Goal: Task Accomplishment & Management: Use online tool/utility

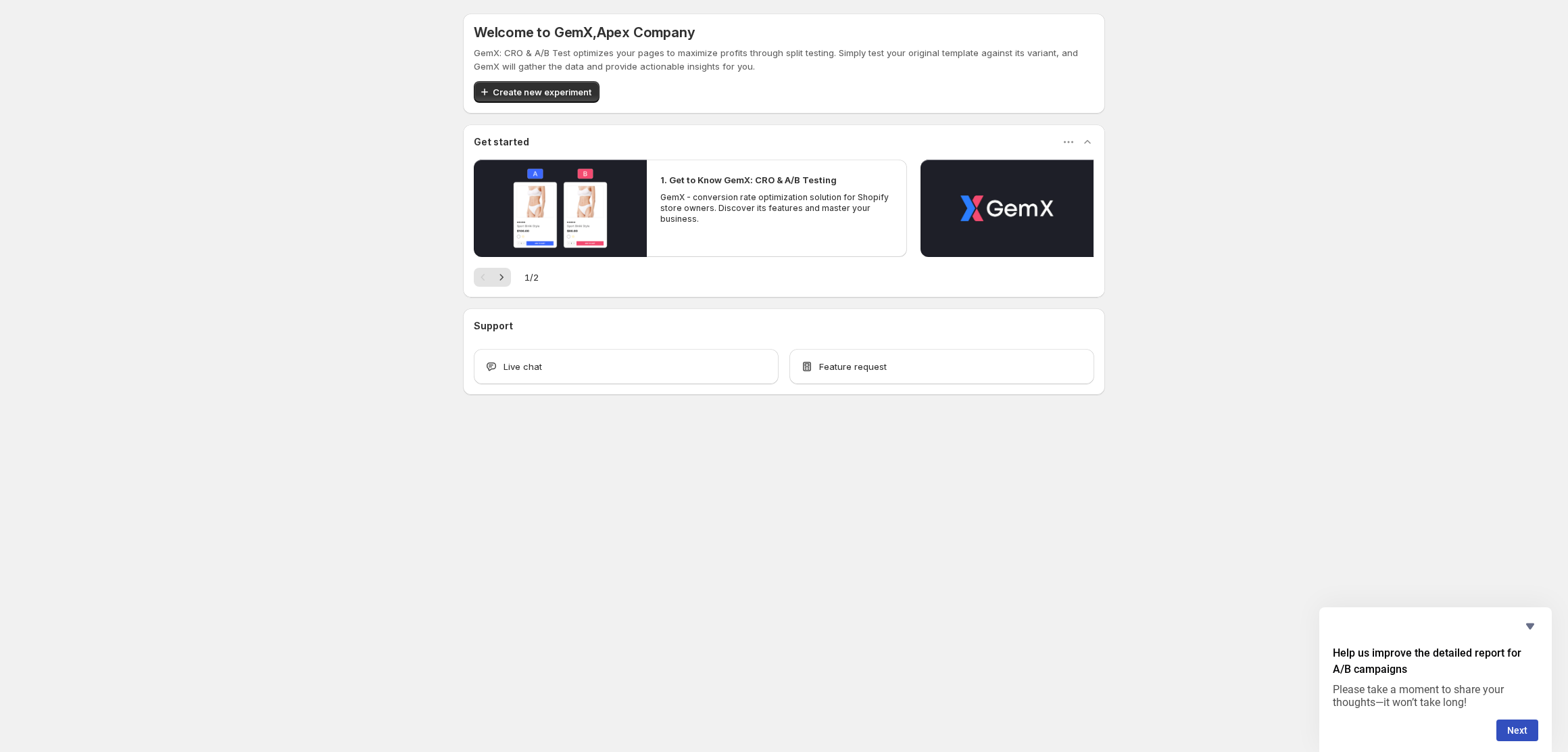
click at [550, 88] on span "Create new experiment" at bounding box center [542, 92] width 99 height 13
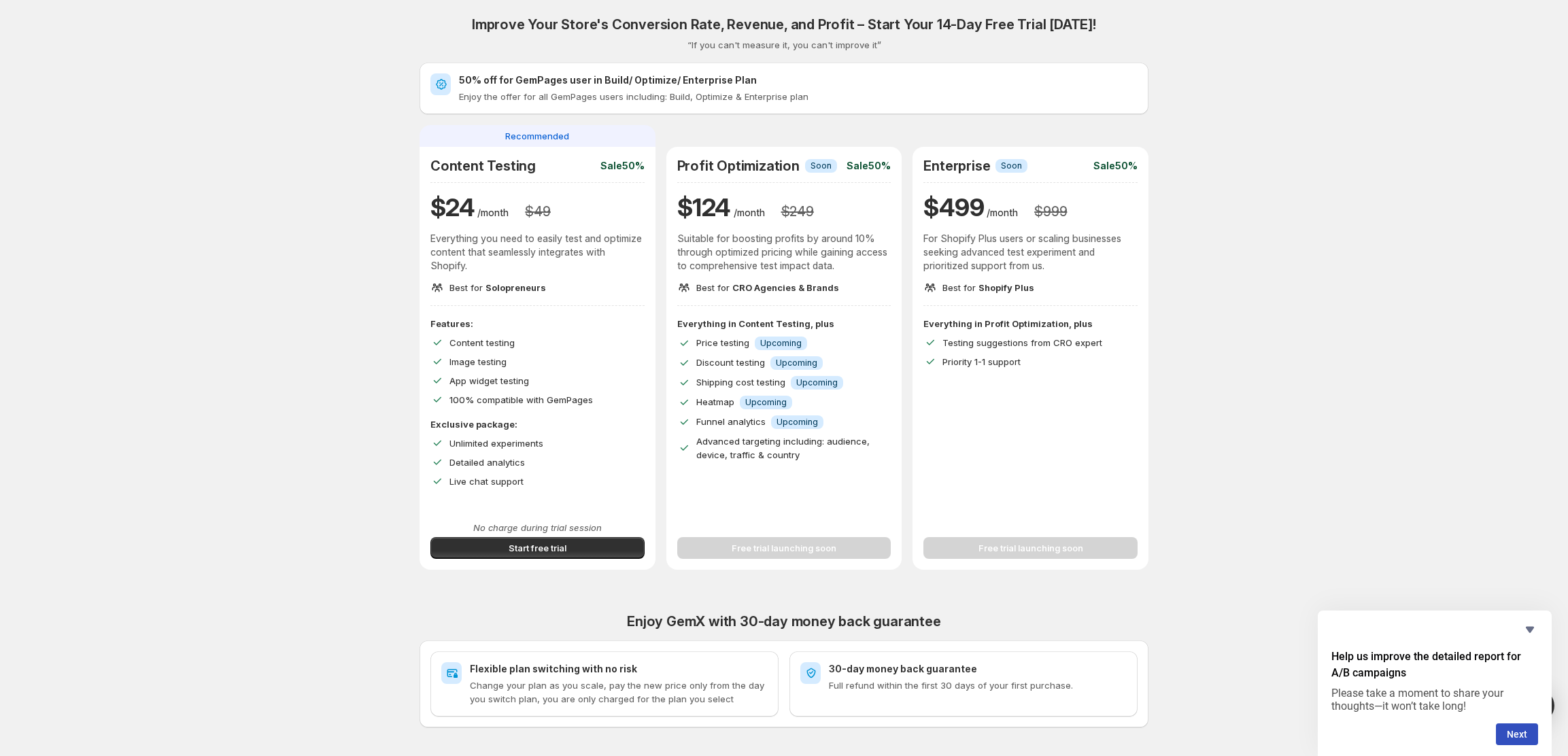
click at [539, 553] on span "Start free trial" at bounding box center [537, 548] width 57 height 13
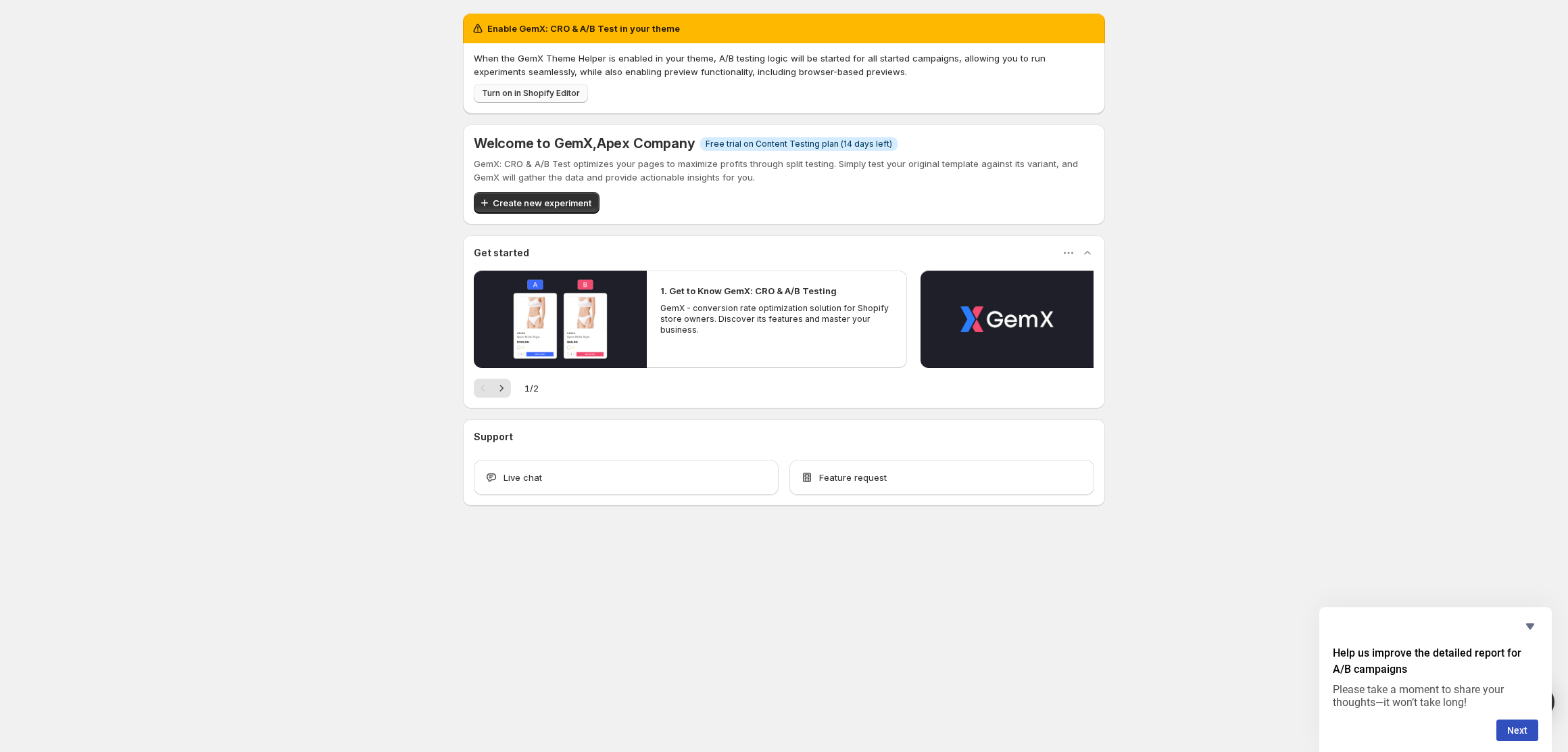
click at [541, 85] on button "Turn on in Shopify Editor" at bounding box center [531, 94] width 114 height 19
drag, startPoint x: 516, startPoint y: 88, endPoint x: 663, endPoint y: 153, distance: 160.7
click at [665, 153] on div "Enable GemX: CRO & A/B Test in your theme When the GemX Theme Helper is enabled…" at bounding box center [784, 259] width 642 height 492
click at [576, 197] on span "Create new experiment" at bounding box center [542, 203] width 99 height 13
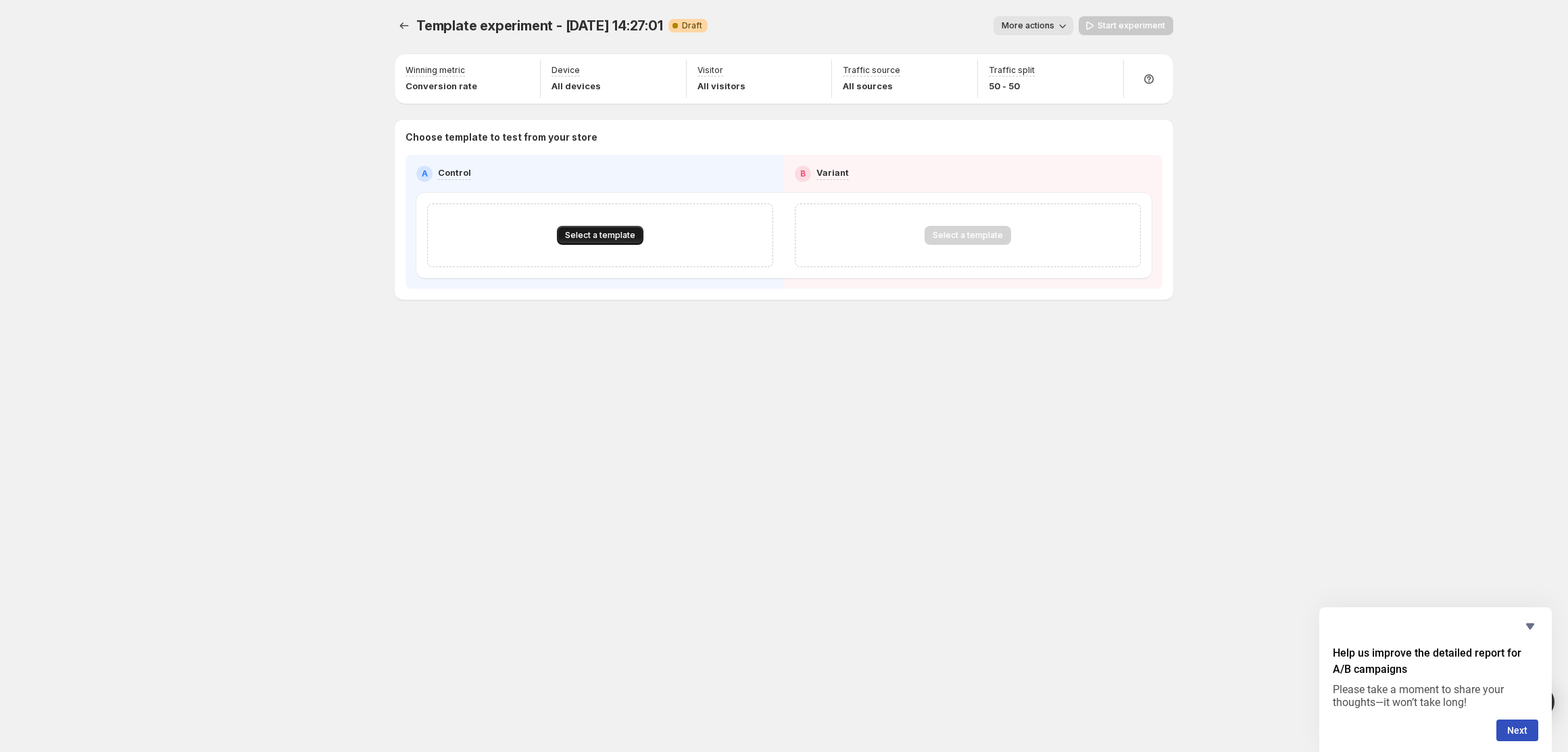
click at [585, 234] on span "Select a template" at bounding box center [600, 235] width 70 height 11
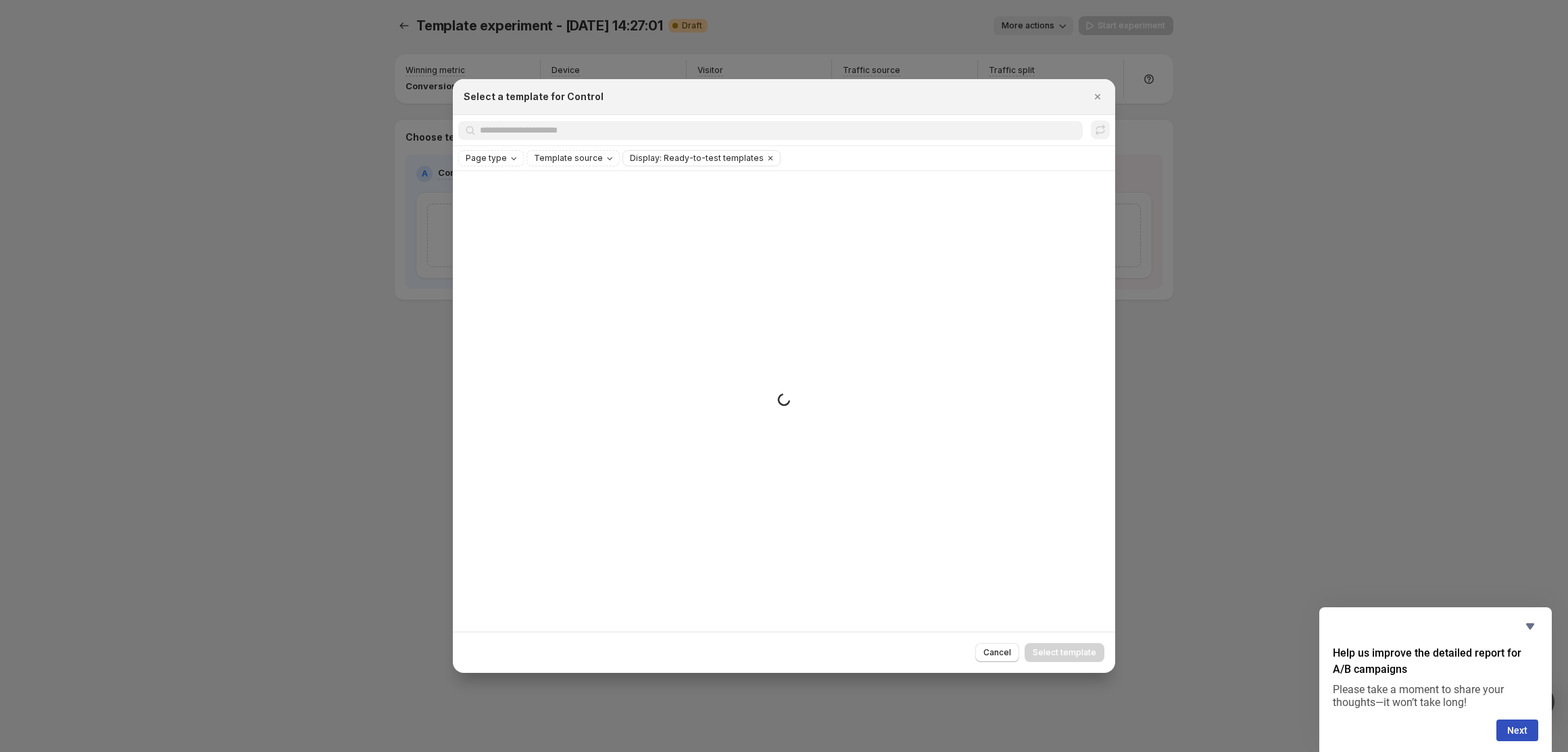
click at [375, 163] on div at bounding box center [784, 376] width 1568 height 752
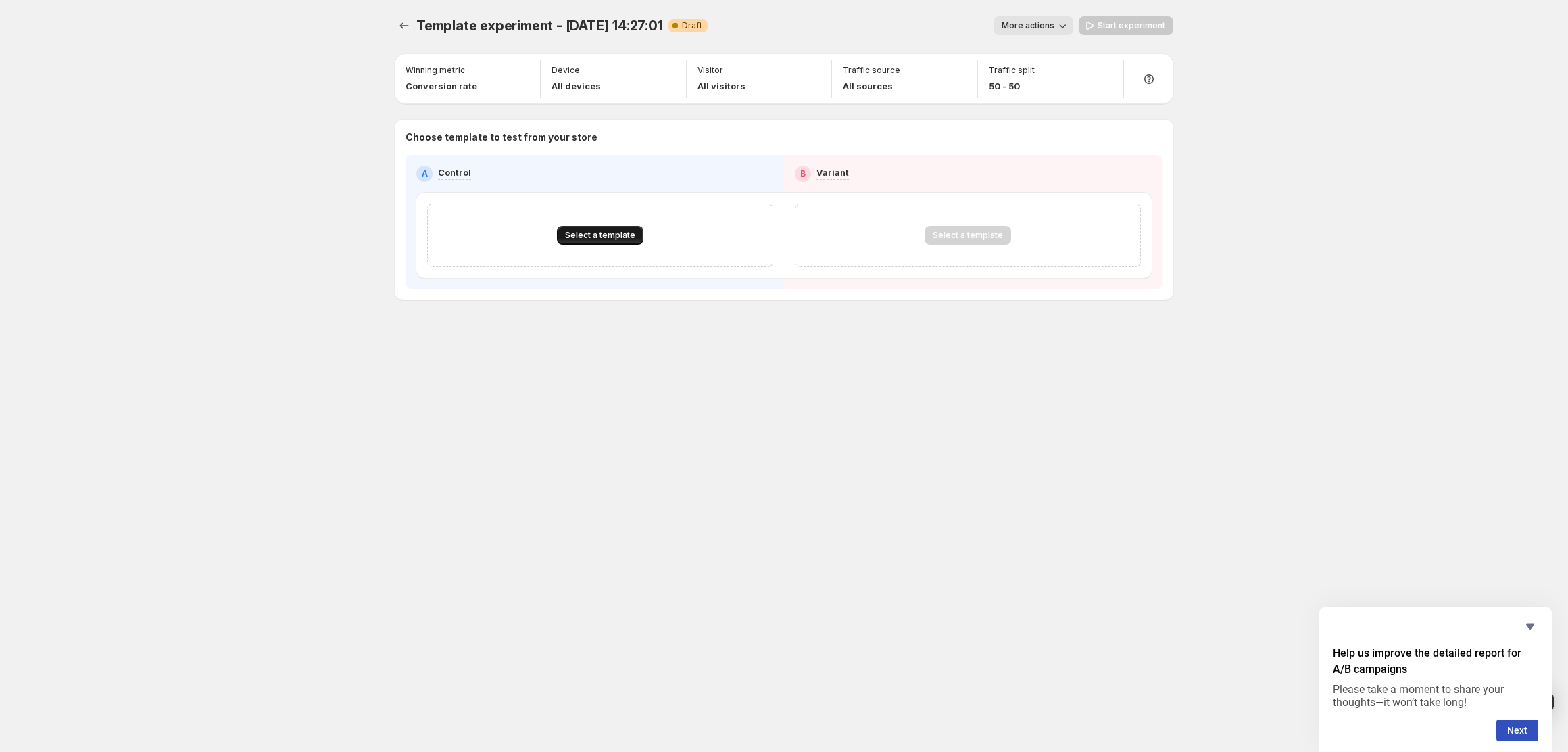
click at [604, 233] on span "Select a template" at bounding box center [600, 235] width 70 height 11
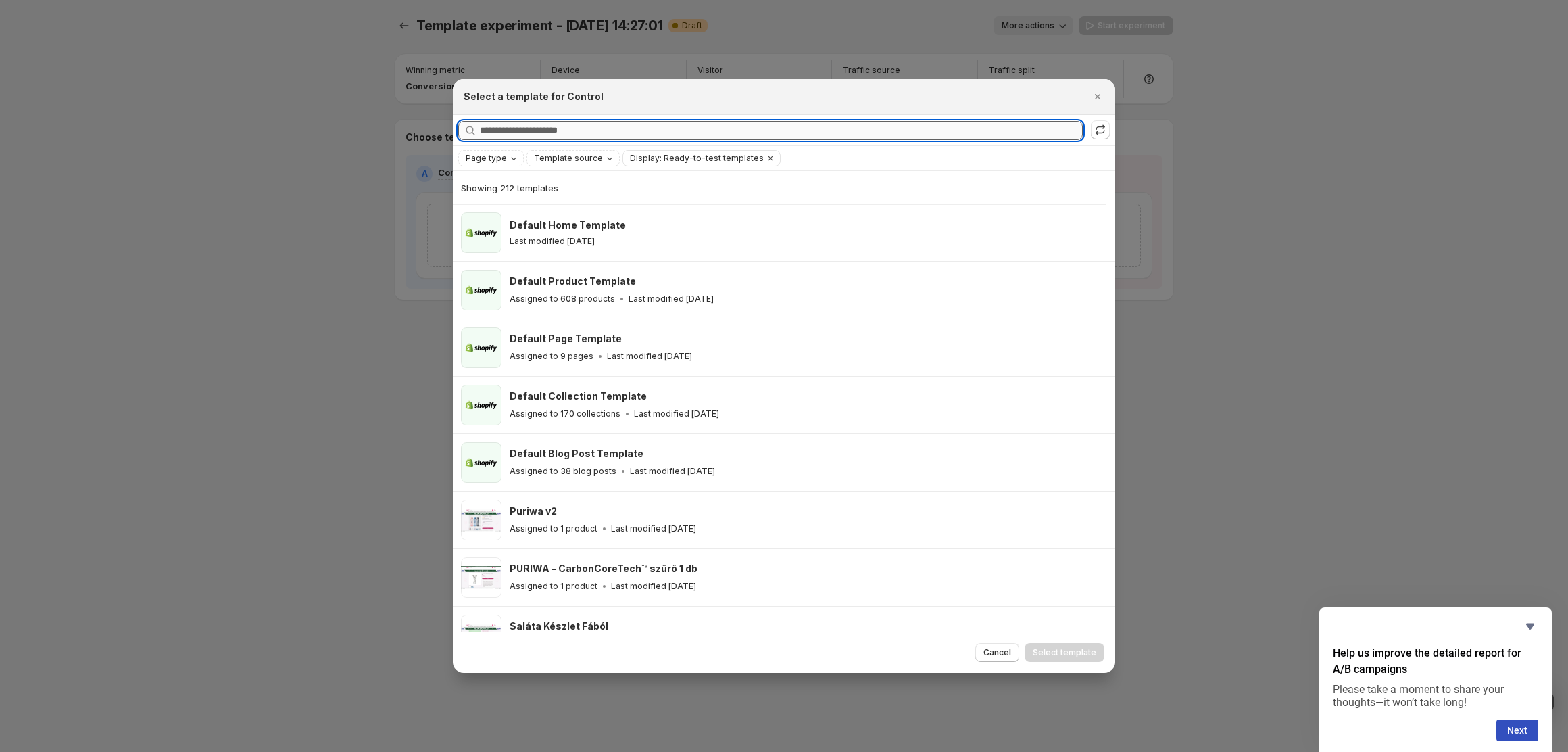
click at [539, 131] on input "Searching all templates" at bounding box center [781, 131] width 603 height 19
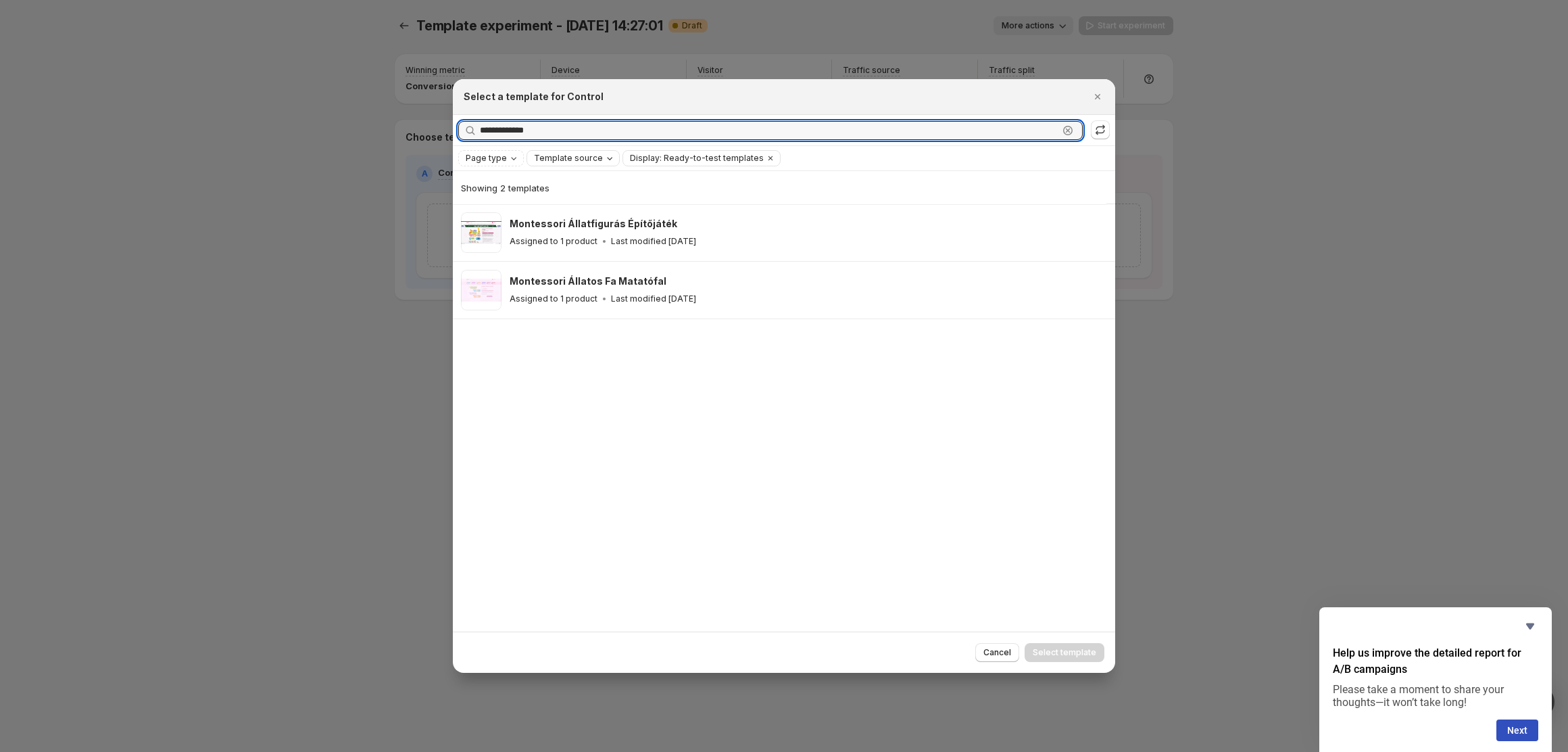
type input "**********"
click at [590, 155] on span "Template source" at bounding box center [568, 158] width 69 height 11
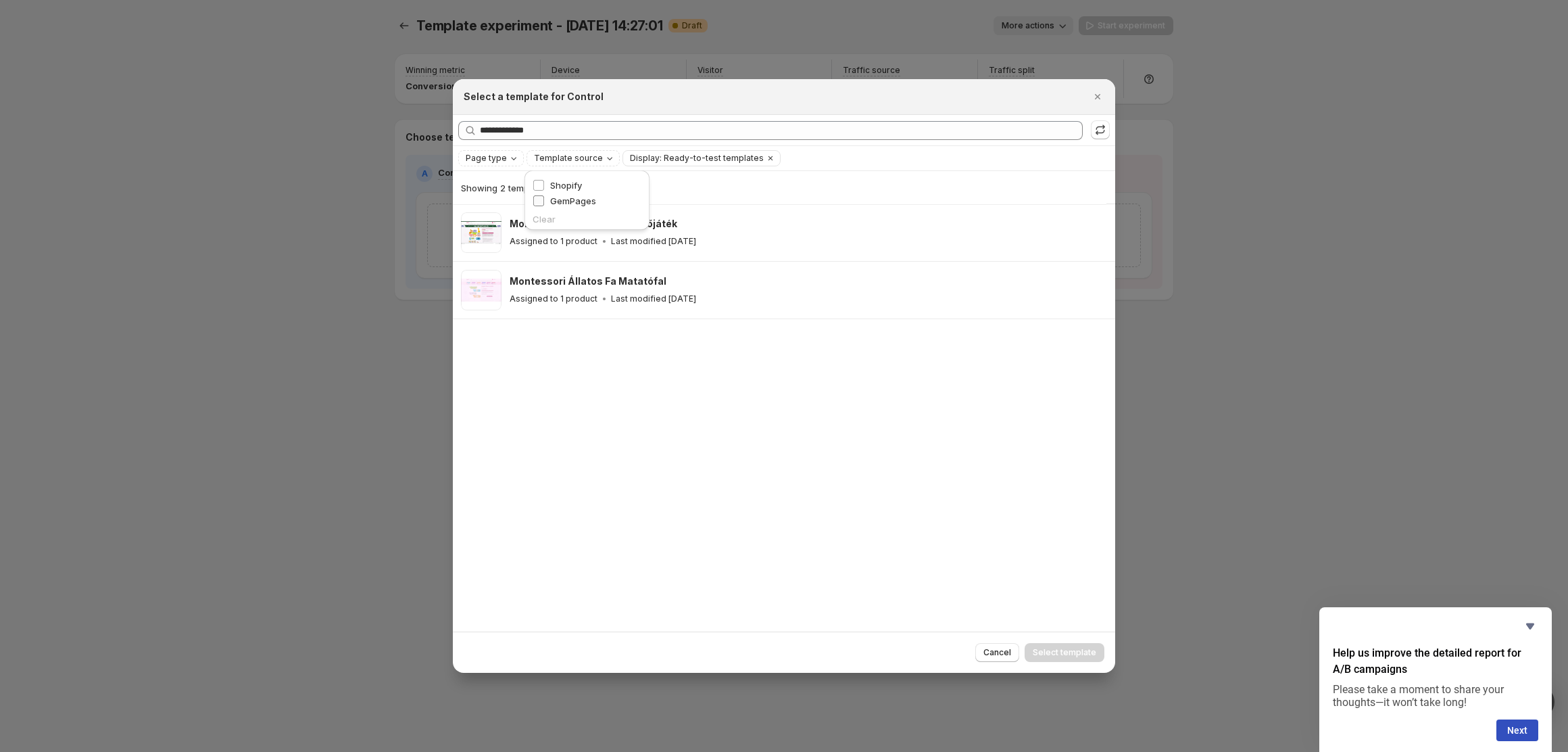
click at [557, 197] on span "GemPages" at bounding box center [573, 200] width 46 height 11
click at [718, 155] on span "Display: Ready-to-test templates" at bounding box center [746, 158] width 134 height 11
click at [476, 163] on span "Page type" at bounding box center [487, 158] width 42 height 11
click at [493, 154] on span "Page type" at bounding box center [487, 158] width 42 height 11
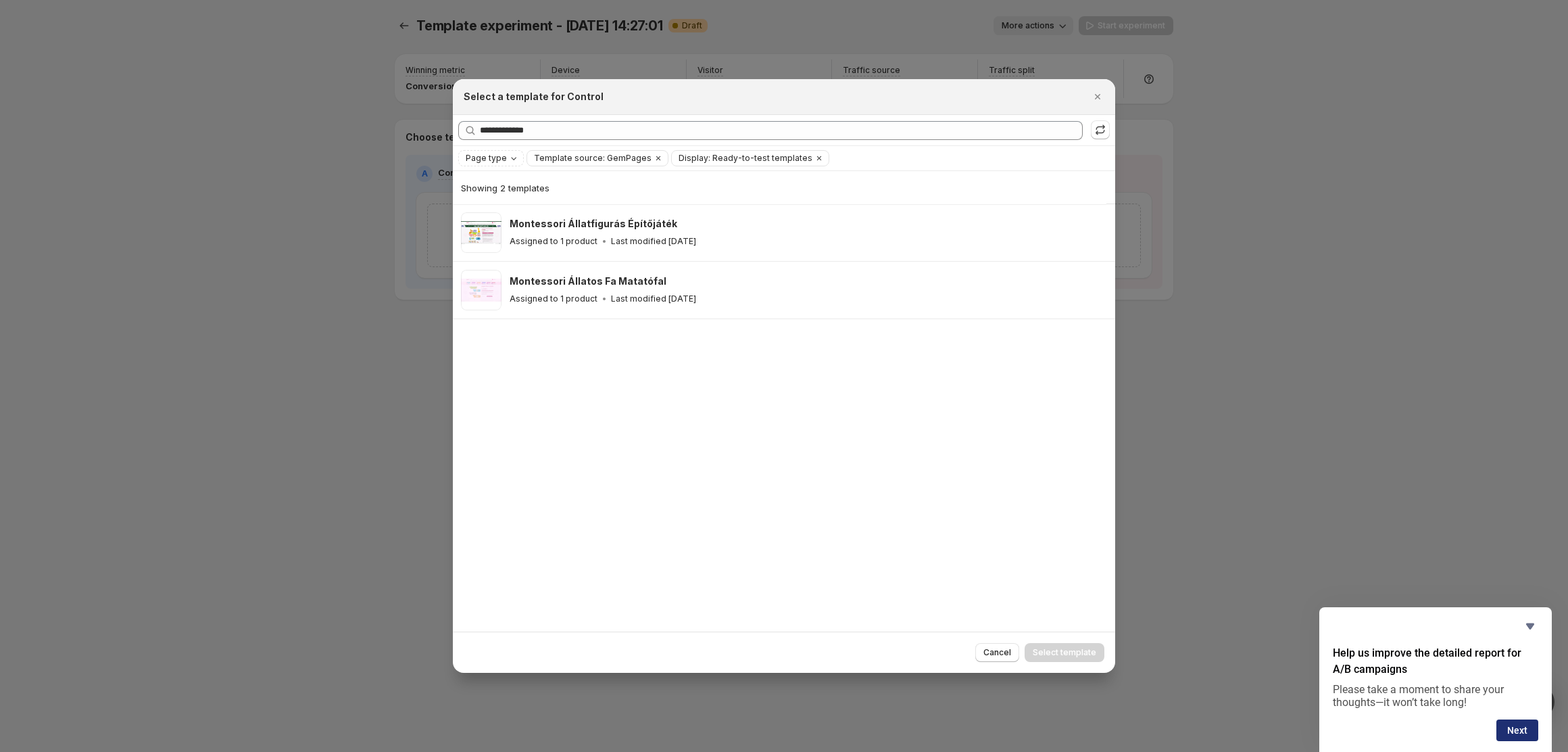
click at [1529, 724] on button "Next" at bounding box center [1518, 730] width 42 height 22
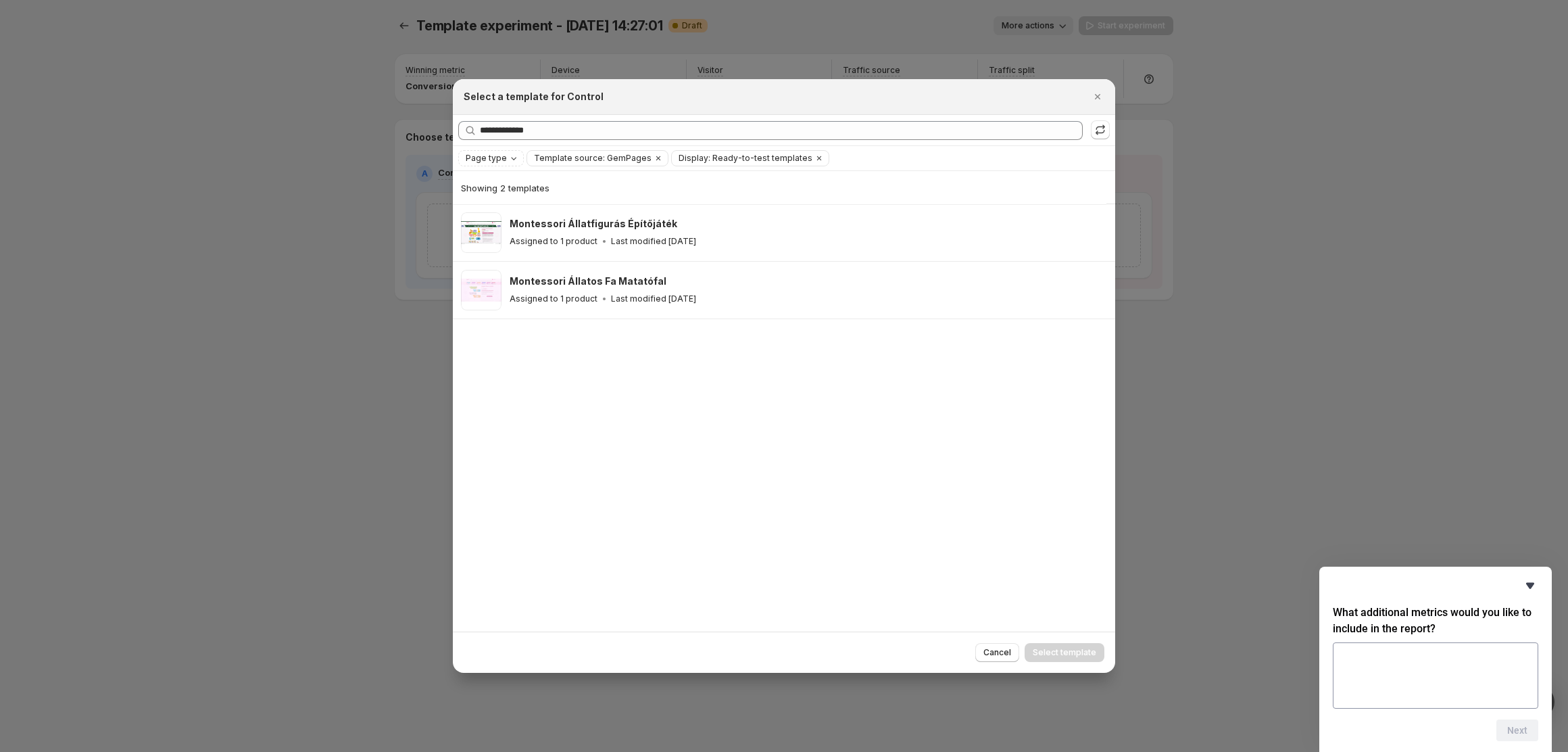
click at [1522, 587] on icon "Hide survey" at bounding box center [1530, 586] width 16 height 16
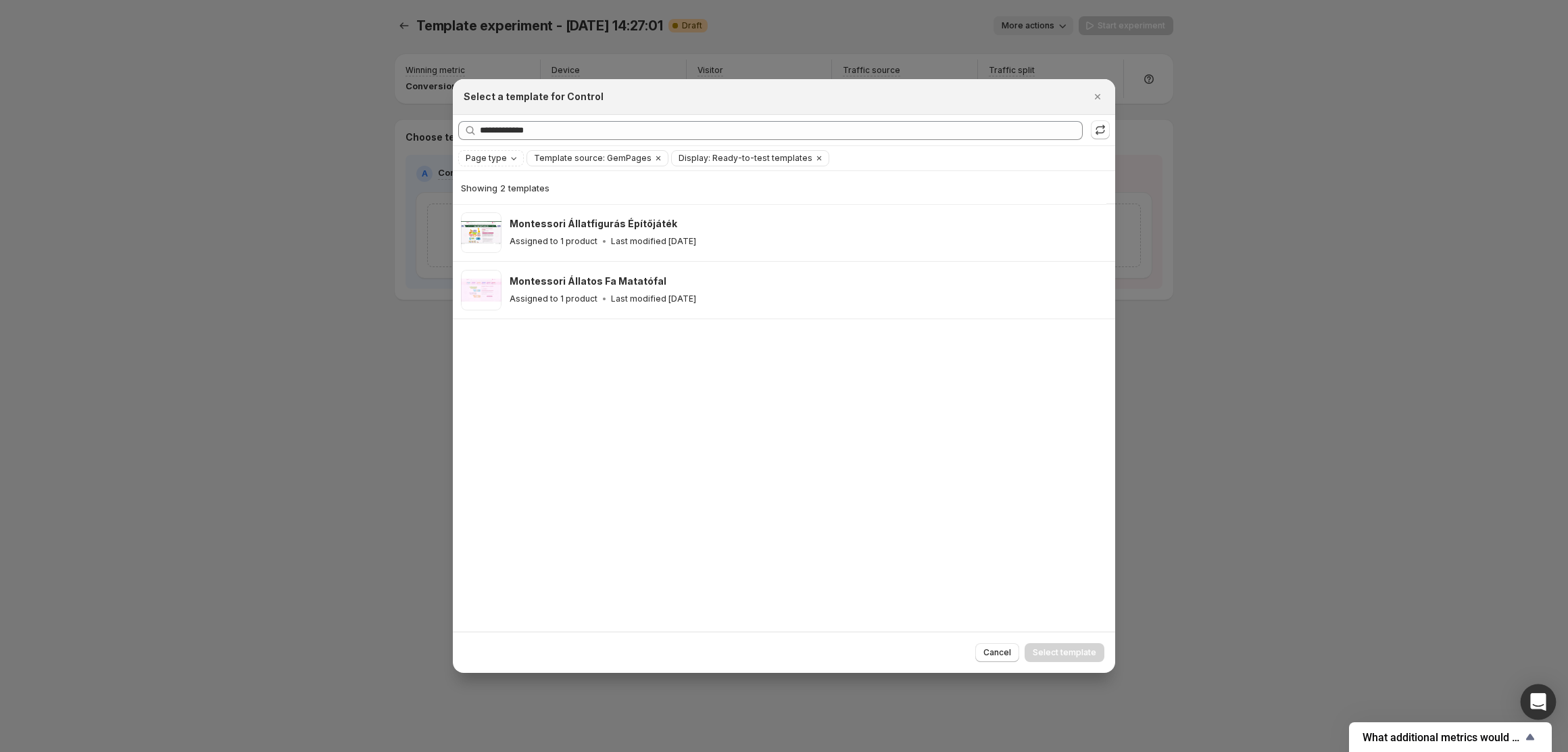
click at [1531, 699] on icon "Open Intercom Messenger" at bounding box center [1538, 702] width 18 height 18
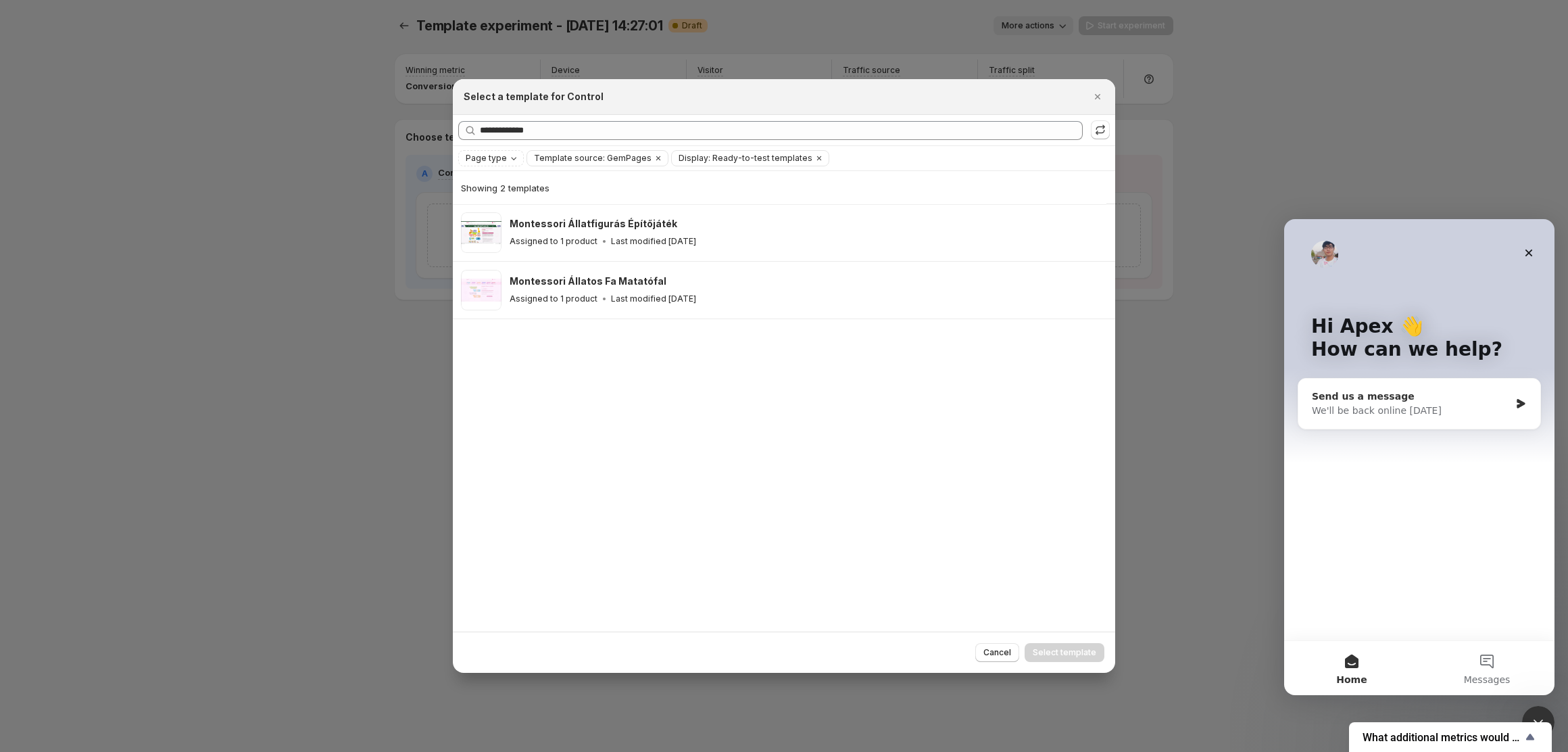
click at [1425, 405] on div "We'll be back online [DATE]" at bounding box center [1411, 411] width 198 height 14
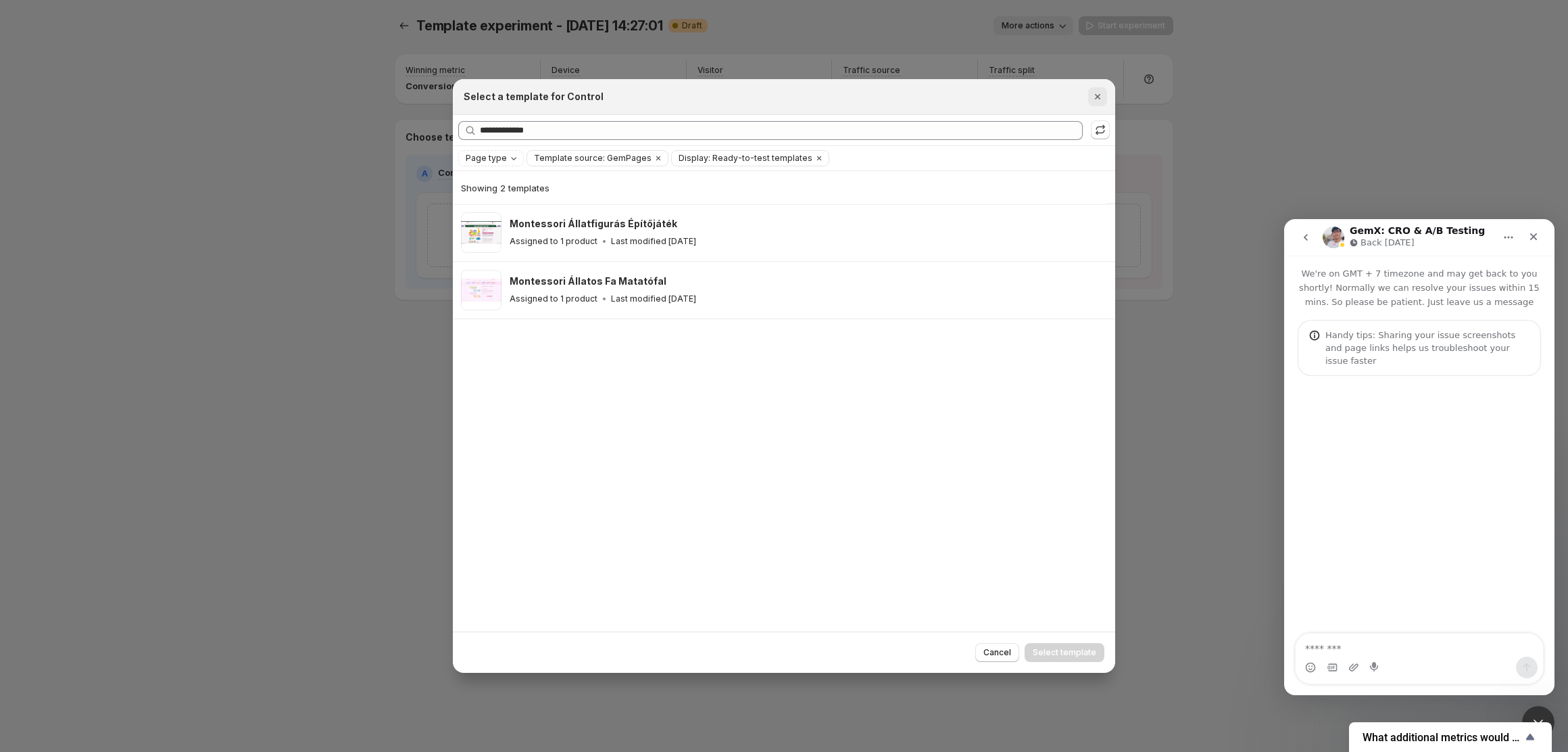
click at [1096, 98] on icon "Close" at bounding box center [1098, 97] width 13 height 13
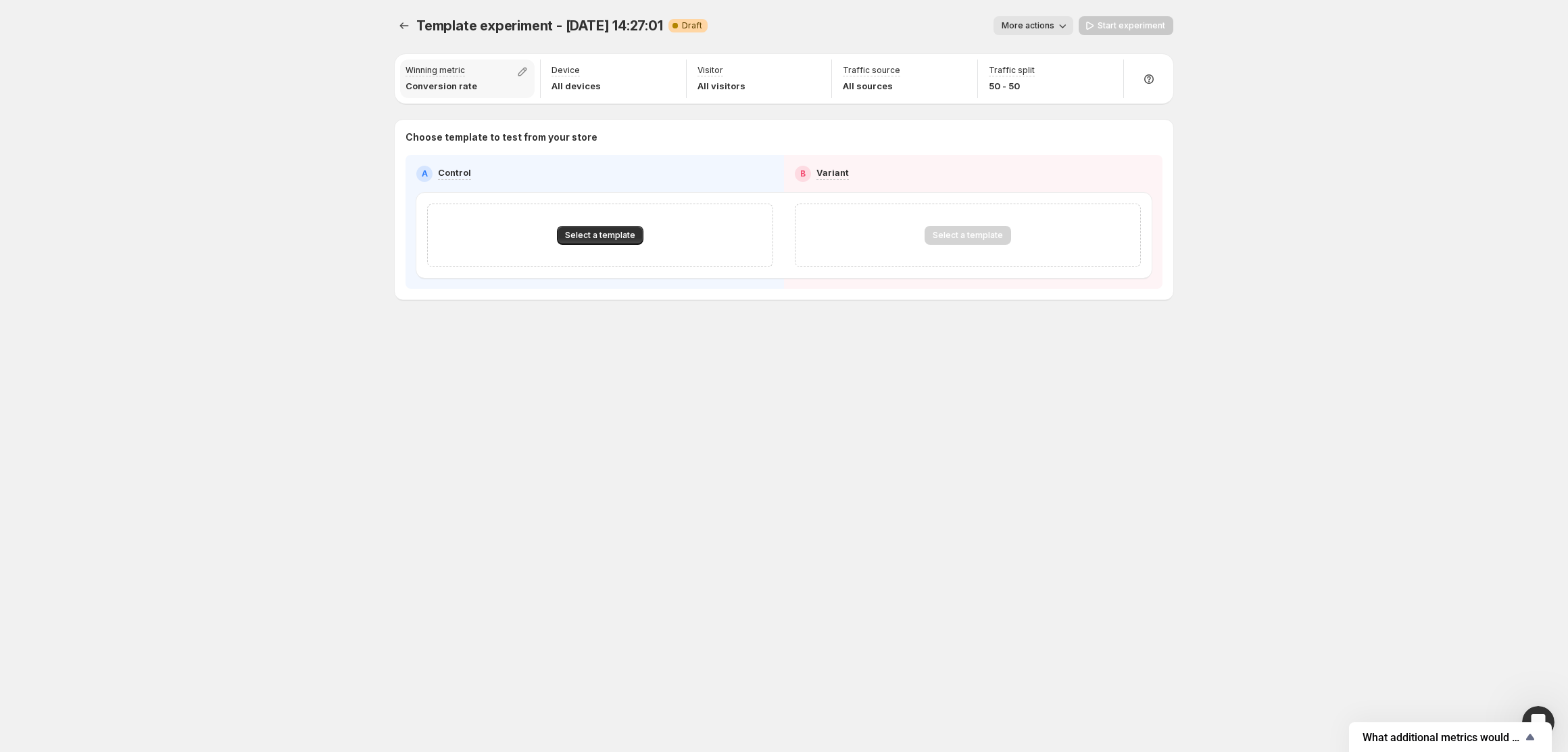
click at [496, 89] on div "Winning metric Conversion rate" at bounding box center [467, 79] width 134 height 39
click at [519, 69] on icon "button" at bounding box center [522, 71] width 13 height 13
click at [587, 556] on div "Template experiment - [DATE] 14:27:01. This page is ready Template experiment -…" at bounding box center [784, 376] width 811 height 752
click at [609, 239] on span "Select a template" at bounding box center [600, 235] width 70 height 11
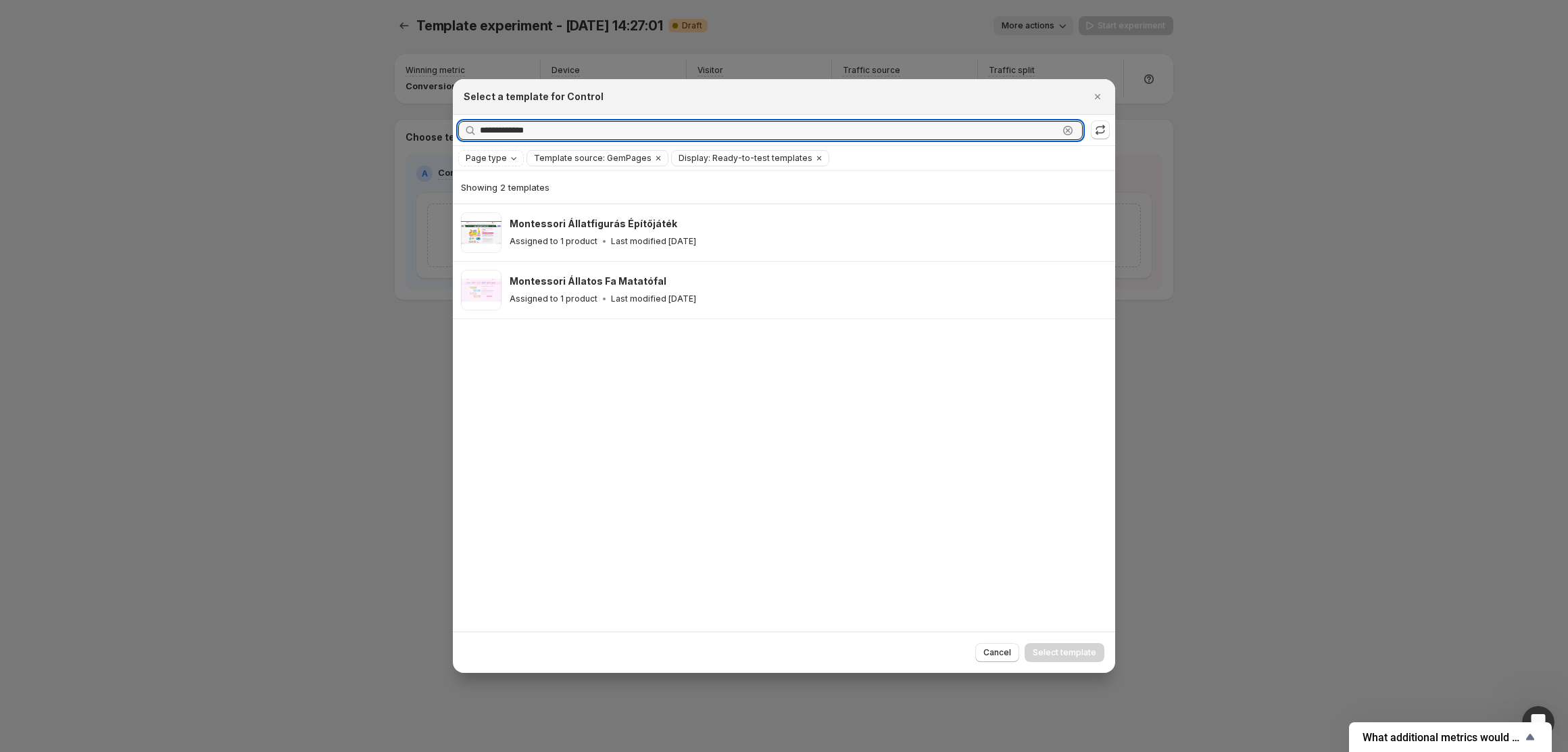
drag, startPoint x: 548, startPoint y: 127, endPoint x: 404, endPoint y: 128, distance: 144.0
click at [404, 751] on div "**********" at bounding box center [784, 752] width 1568 height 0
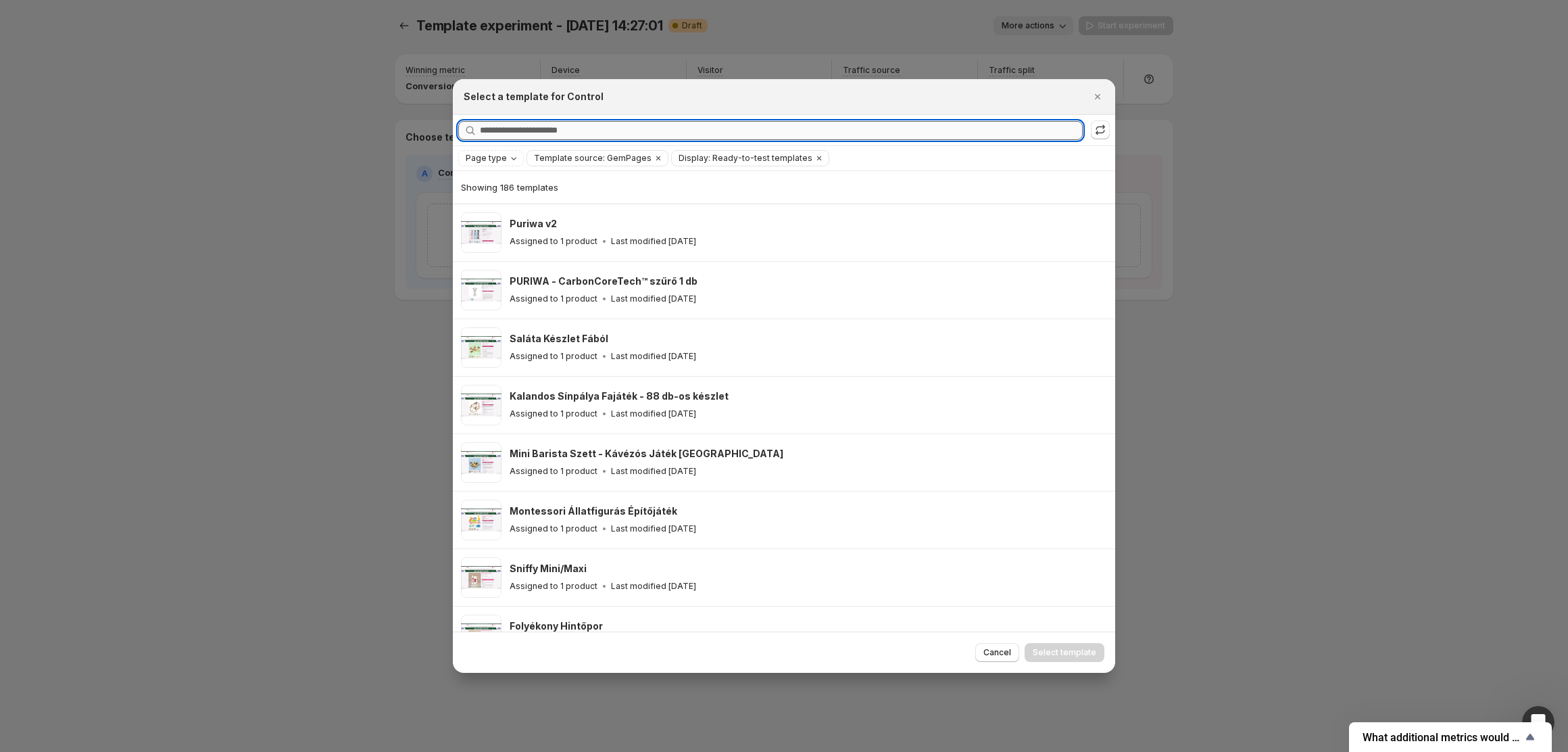
click at [588, 123] on input "Searching all templates" at bounding box center [781, 131] width 603 height 19
paste input "**********"
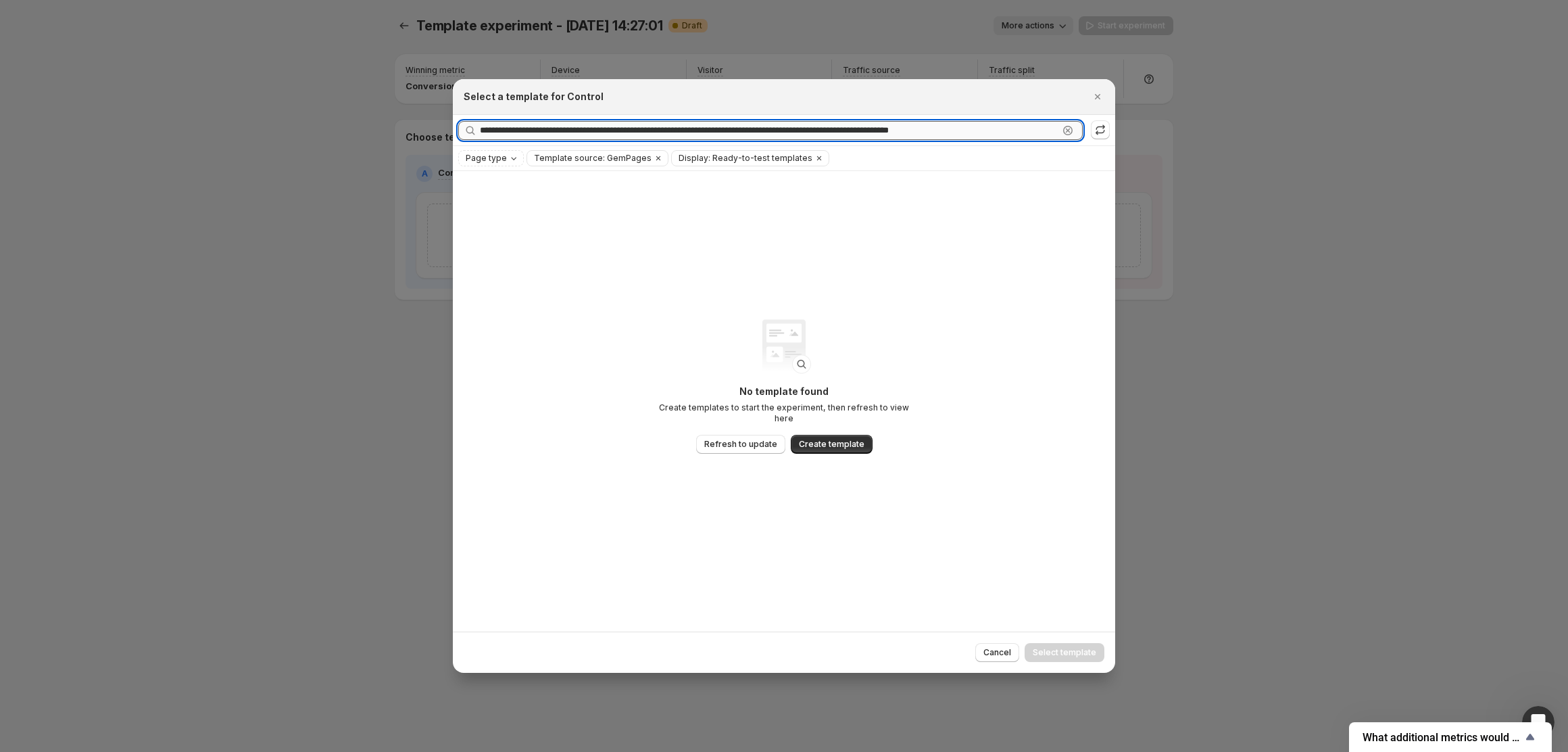
click at [853, 131] on input "**********" at bounding box center [770, 131] width 579 height 19
paste input ":rf:"
type input "**********"
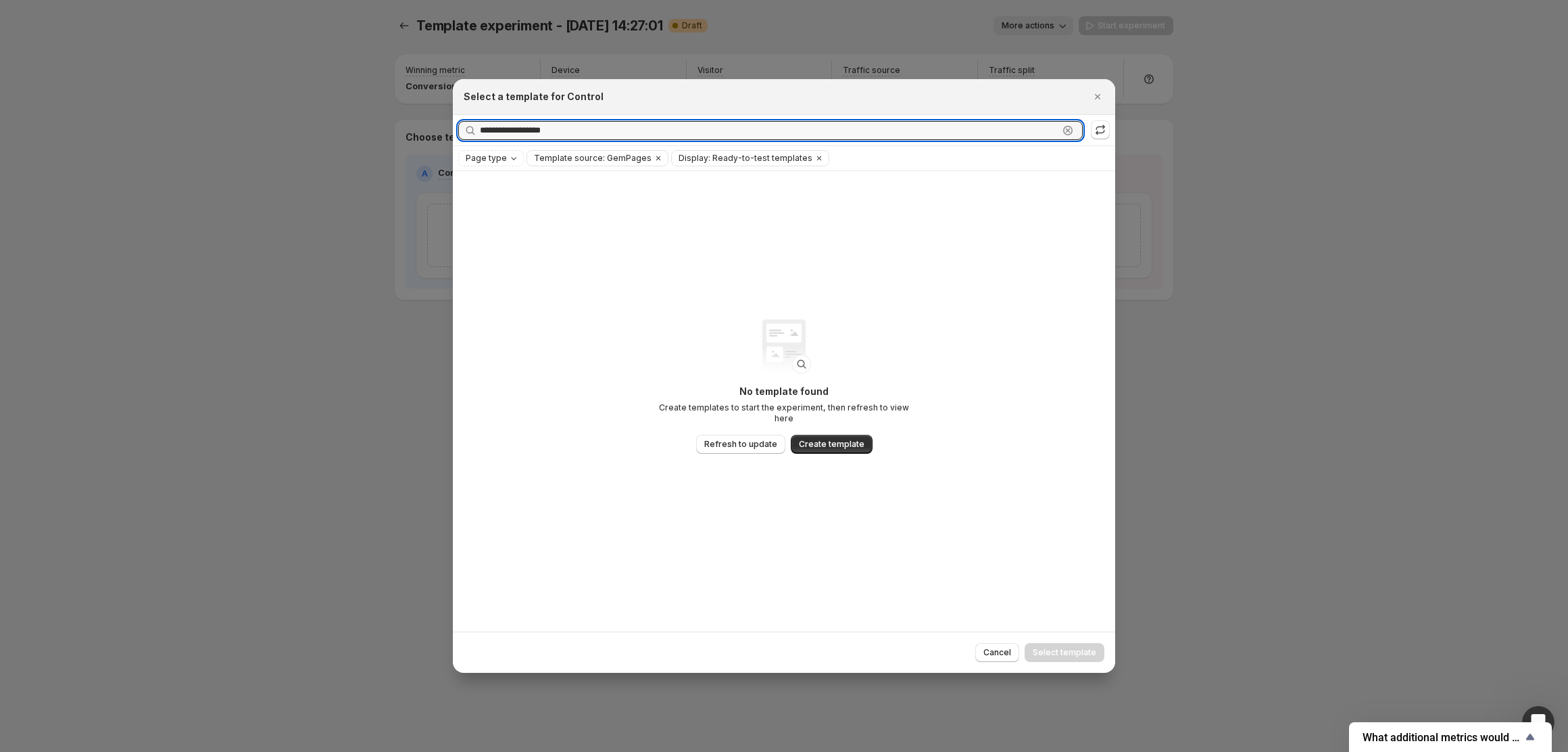
drag, startPoint x: 595, startPoint y: 128, endPoint x: 151, endPoint y: 163, distance: 445.4
click at [151, 751] on div "**********" at bounding box center [784, 752] width 1568 height 0
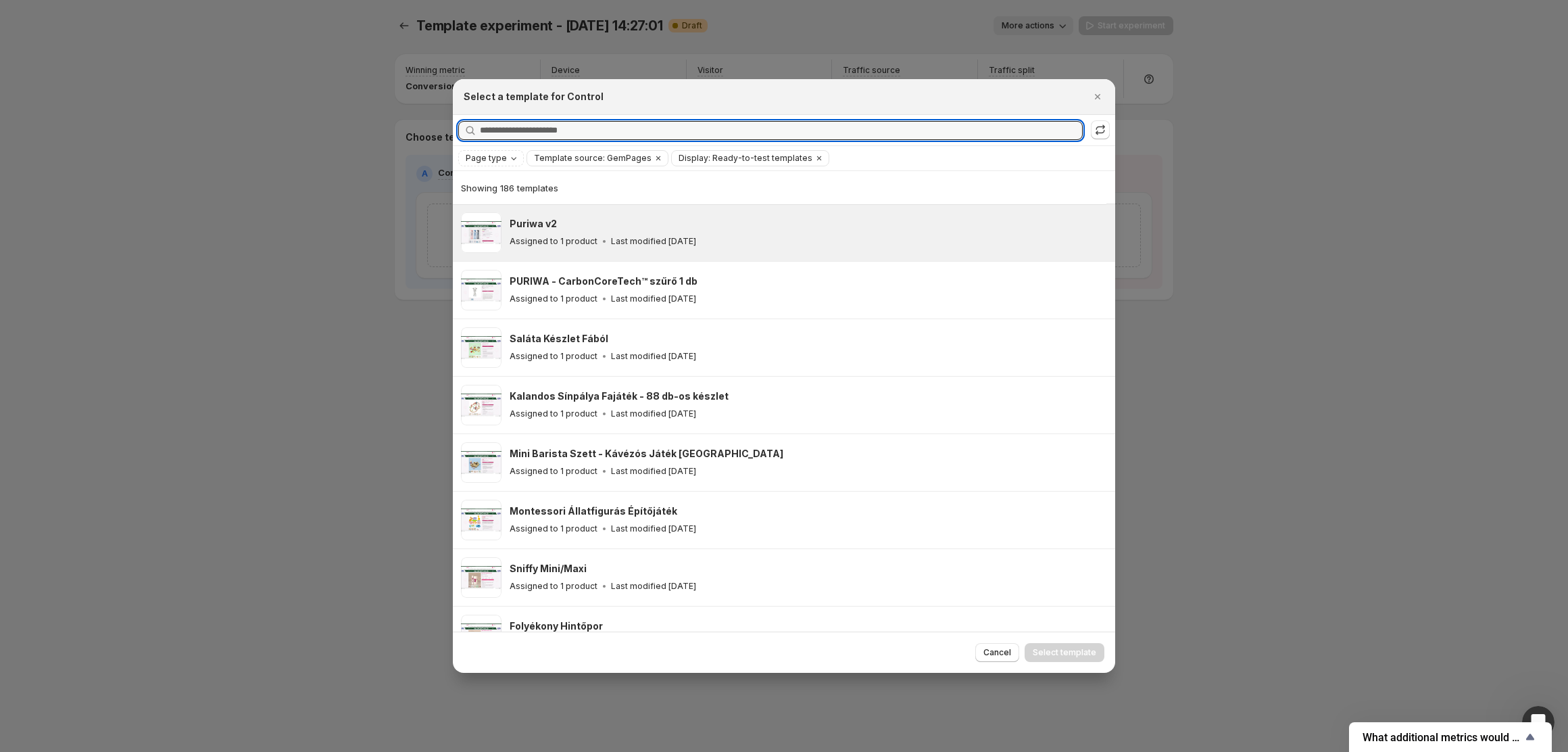
click at [643, 245] on p "Last modified [DATE]" at bounding box center [653, 241] width 85 height 11
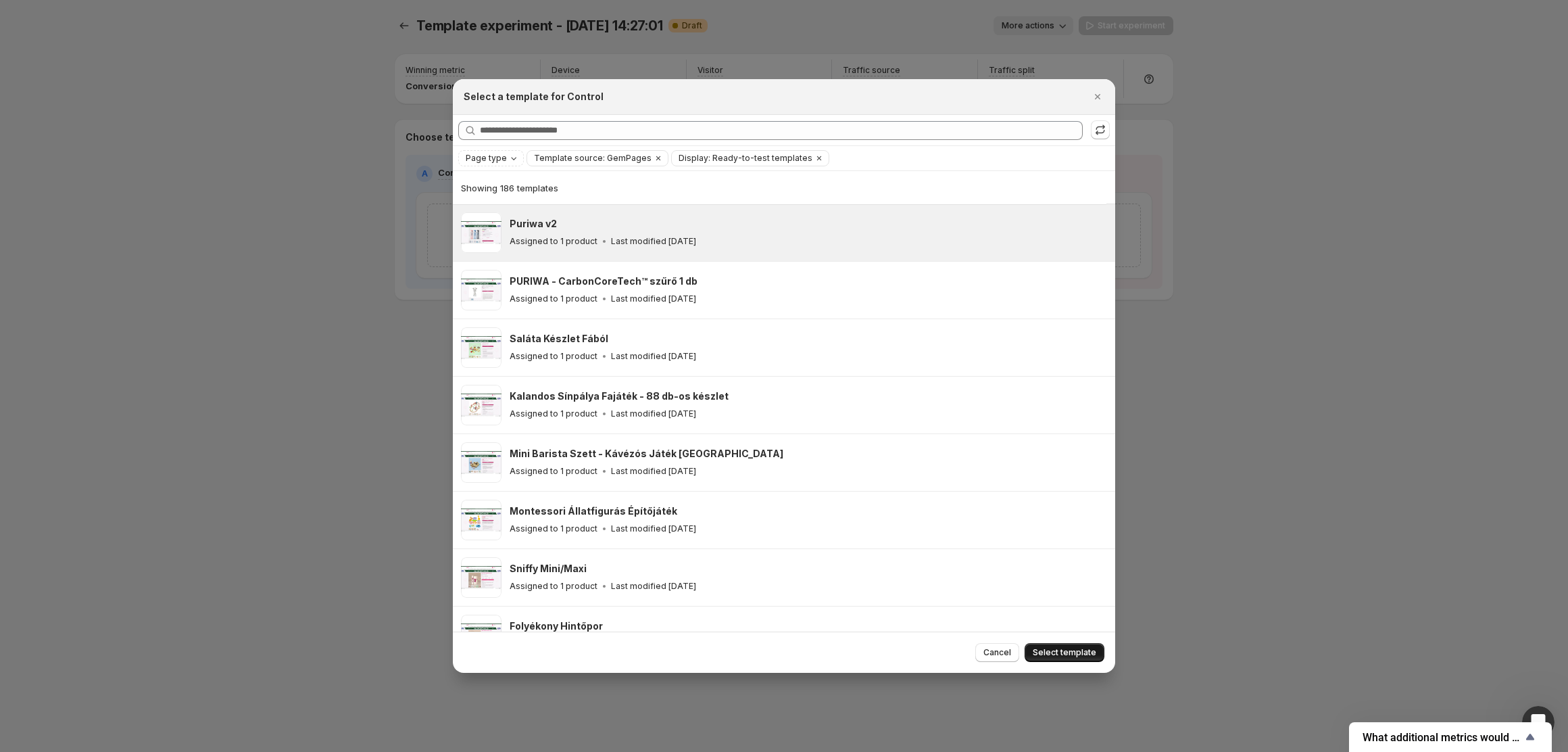
click at [1090, 658] on span "Select template" at bounding box center [1065, 653] width 64 height 11
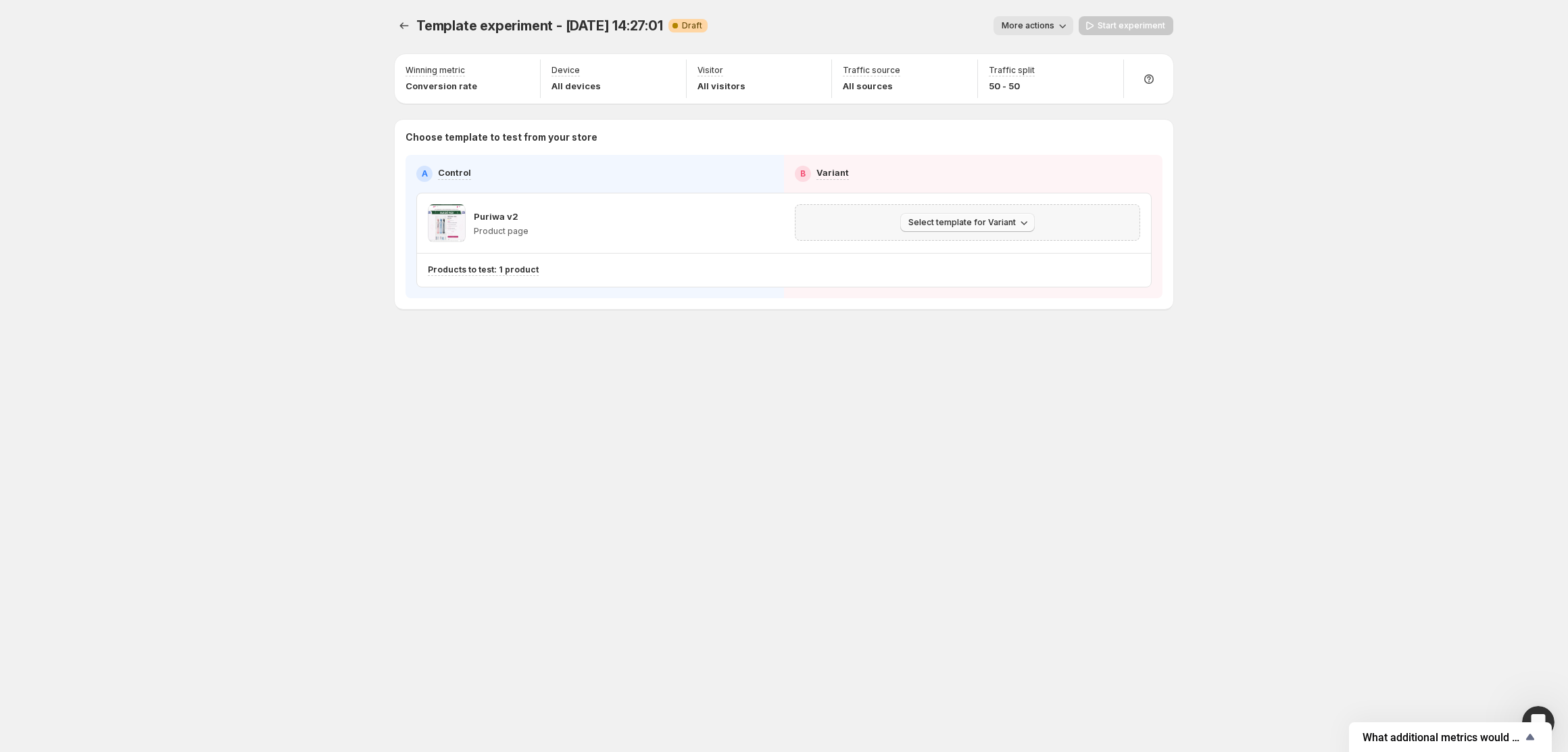
click at [911, 217] on button "Select template for Variant" at bounding box center [967, 223] width 134 height 19
click at [936, 255] on span "Select an existing template" at bounding box center [957, 252] width 114 height 11
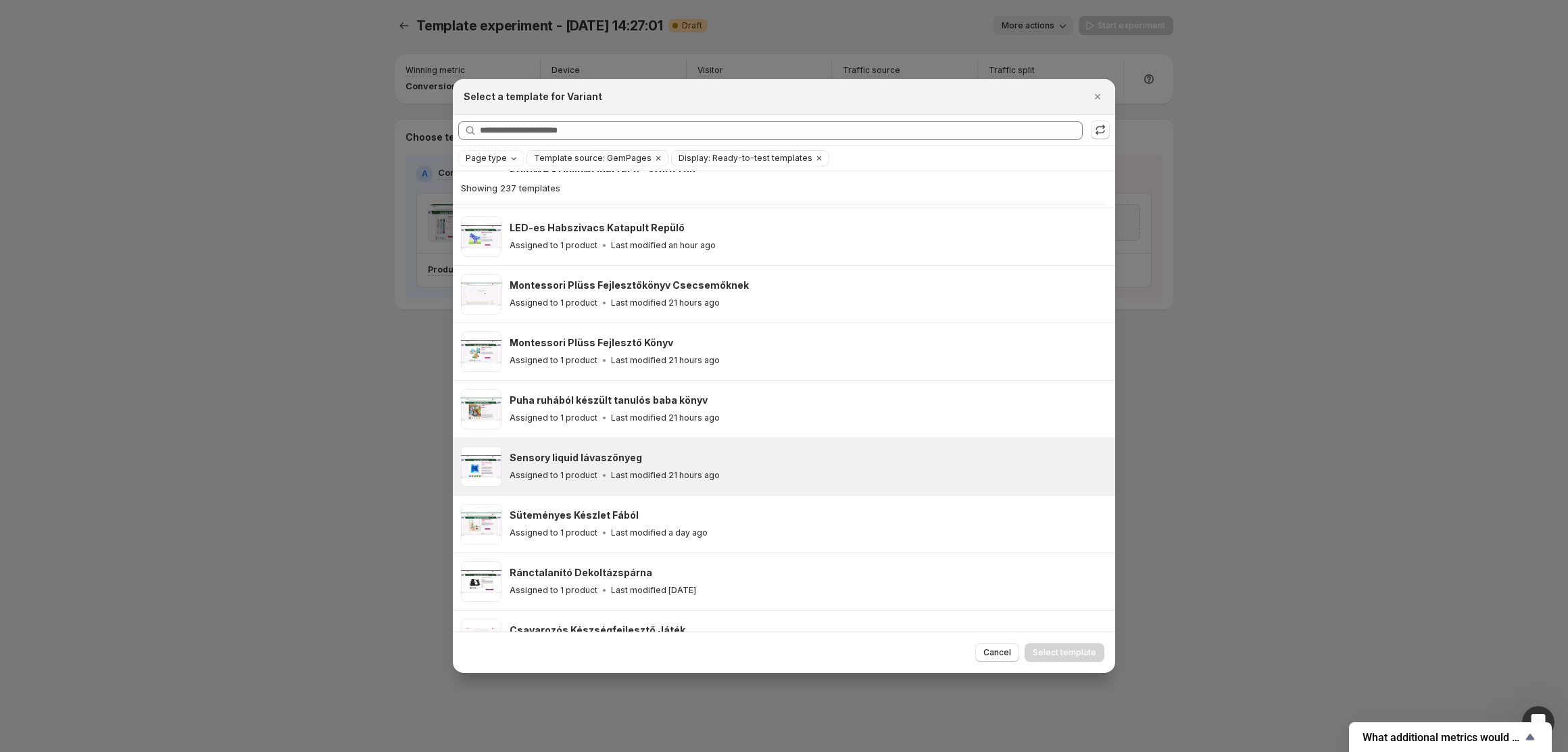
scroll to position [1384, 0]
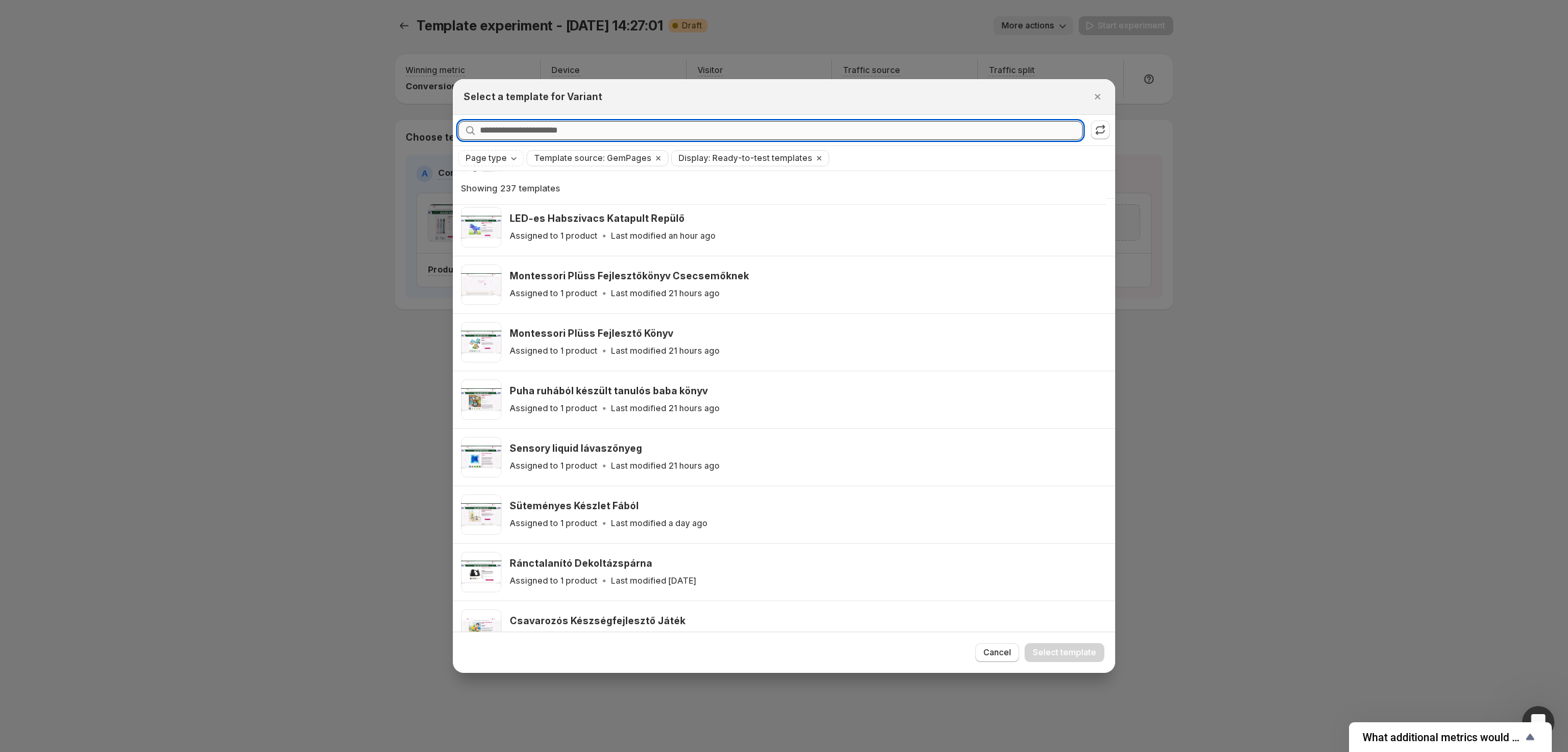
click at [576, 125] on input "Searching all templates" at bounding box center [781, 131] width 603 height 19
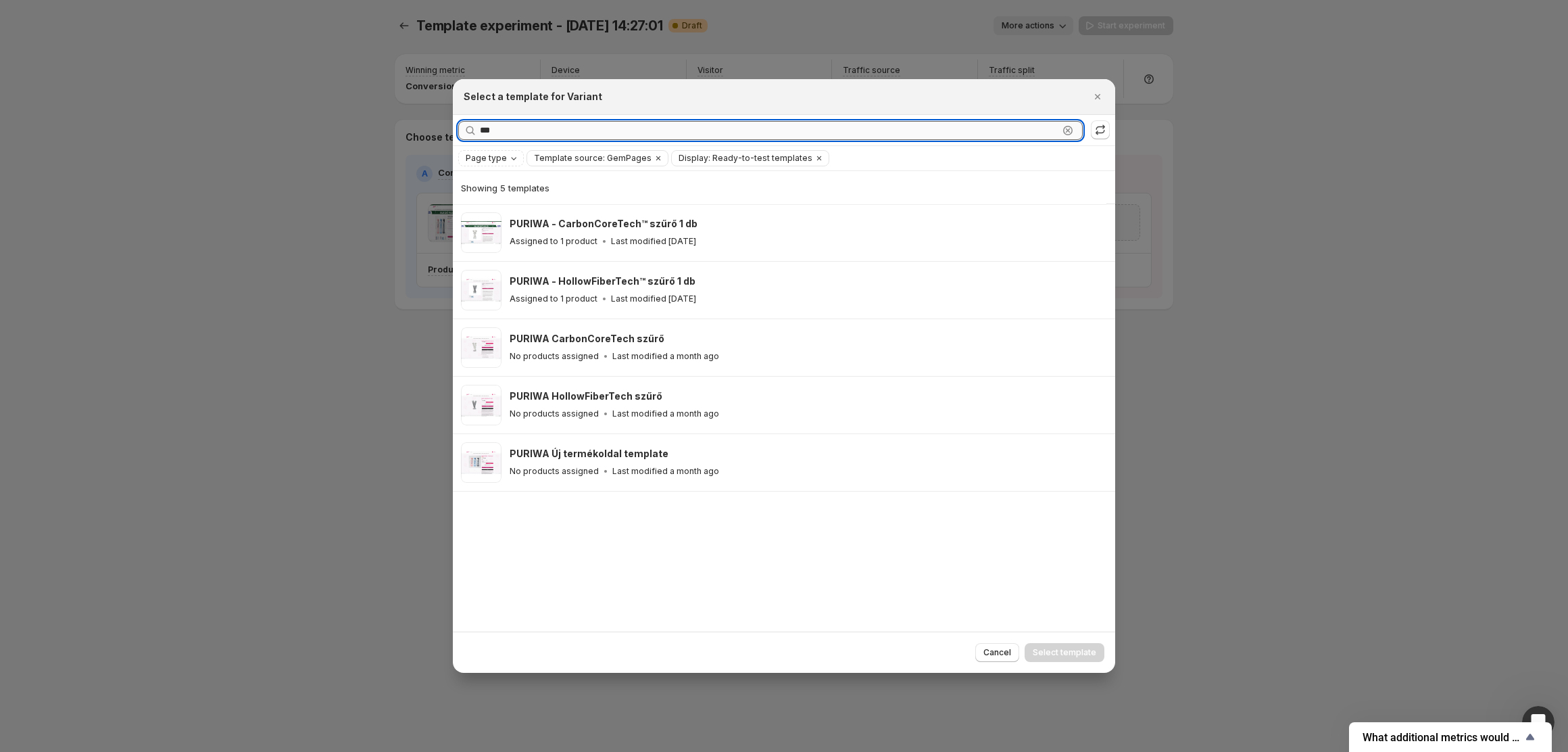
scroll to position [0, 0]
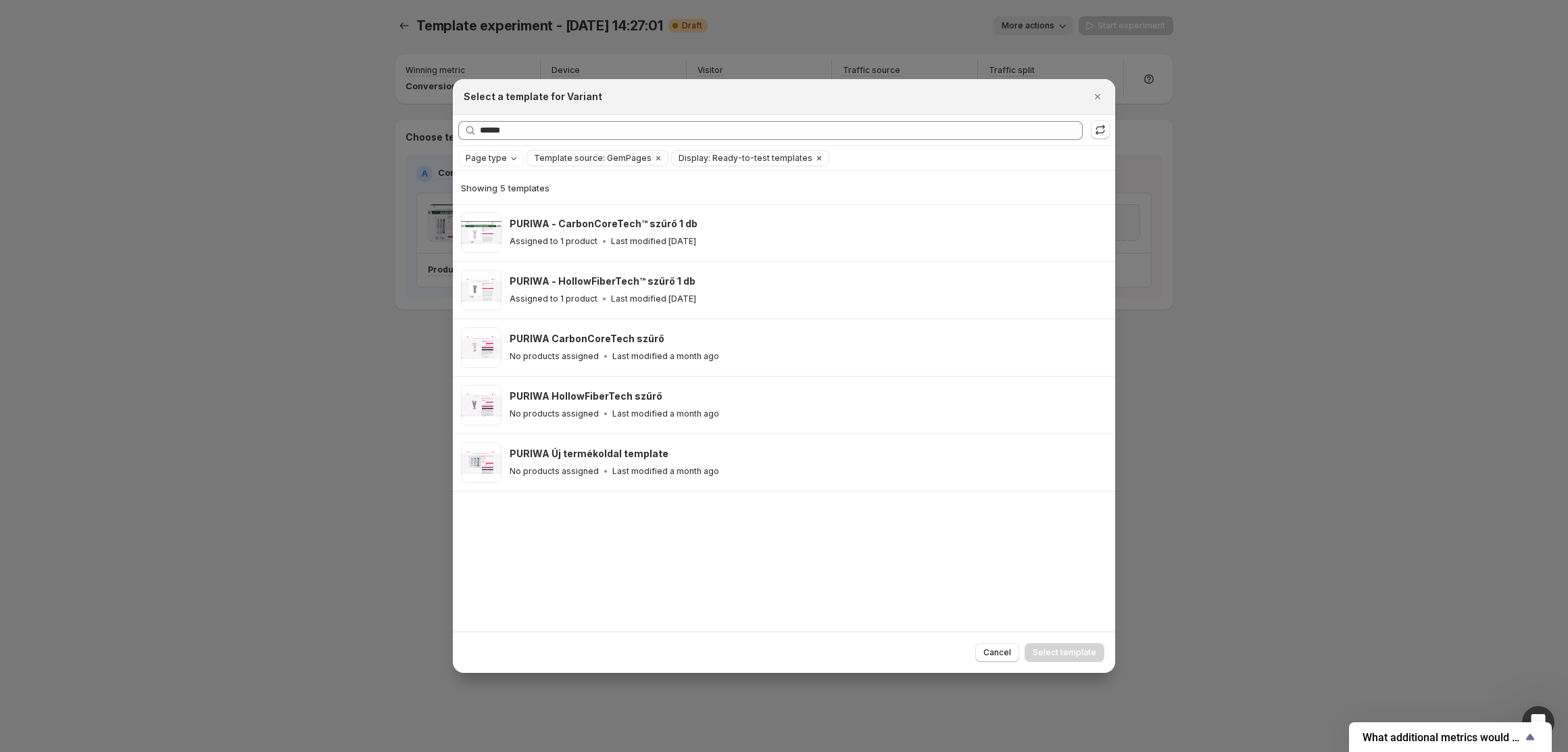
click at [761, 157] on span "Display: Ready-to-test templates" at bounding box center [746, 158] width 134 height 11
click at [674, 197] on span "Clear" at bounding box center [682, 203] width 23 height 13
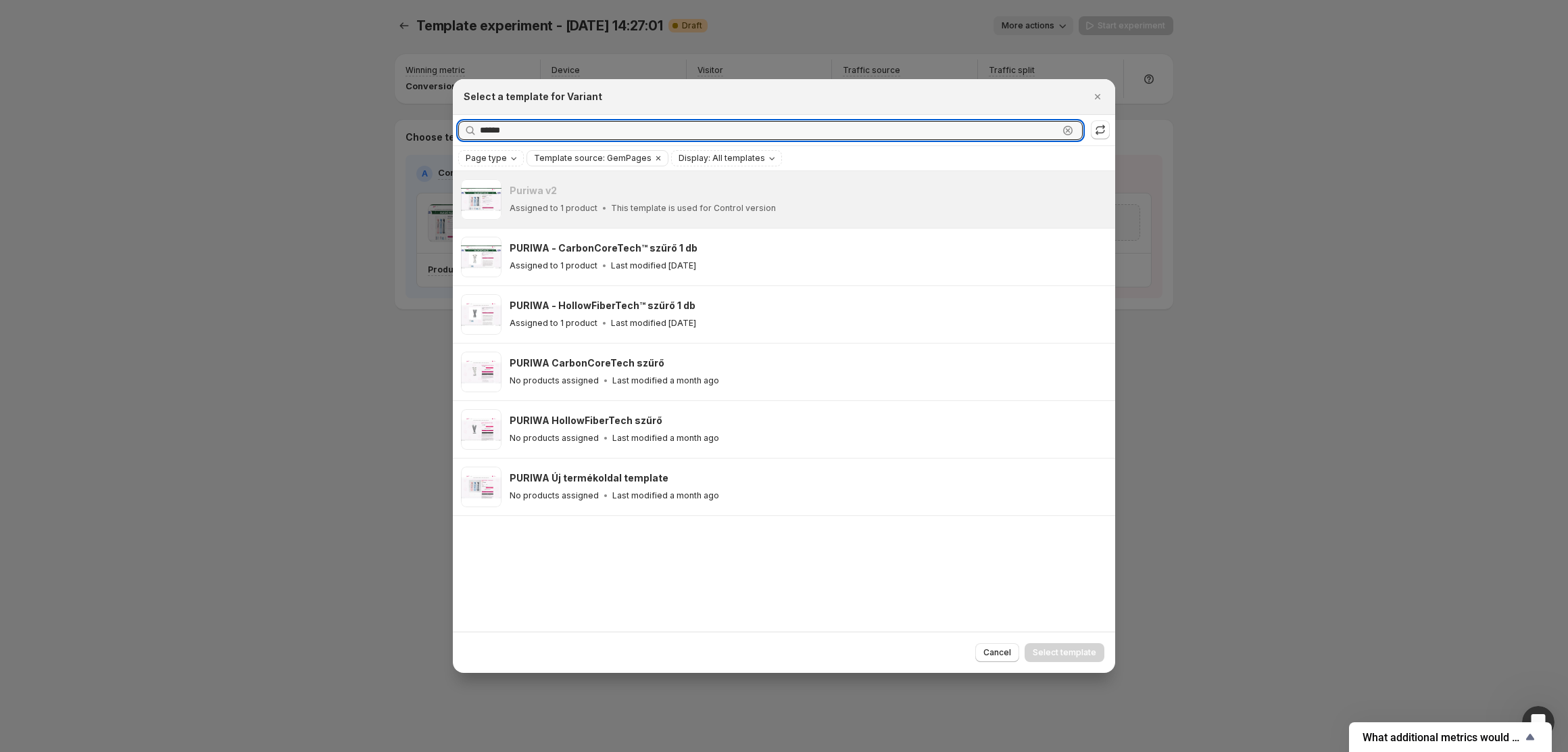
drag, startPoint x: 601, startPoint y: 133, endPoint x: 469, endPoint y: 122, distance: 132.5
click at [469, 122] on div "****** Clear" at bounding box center [771, 131] width 625 height 19
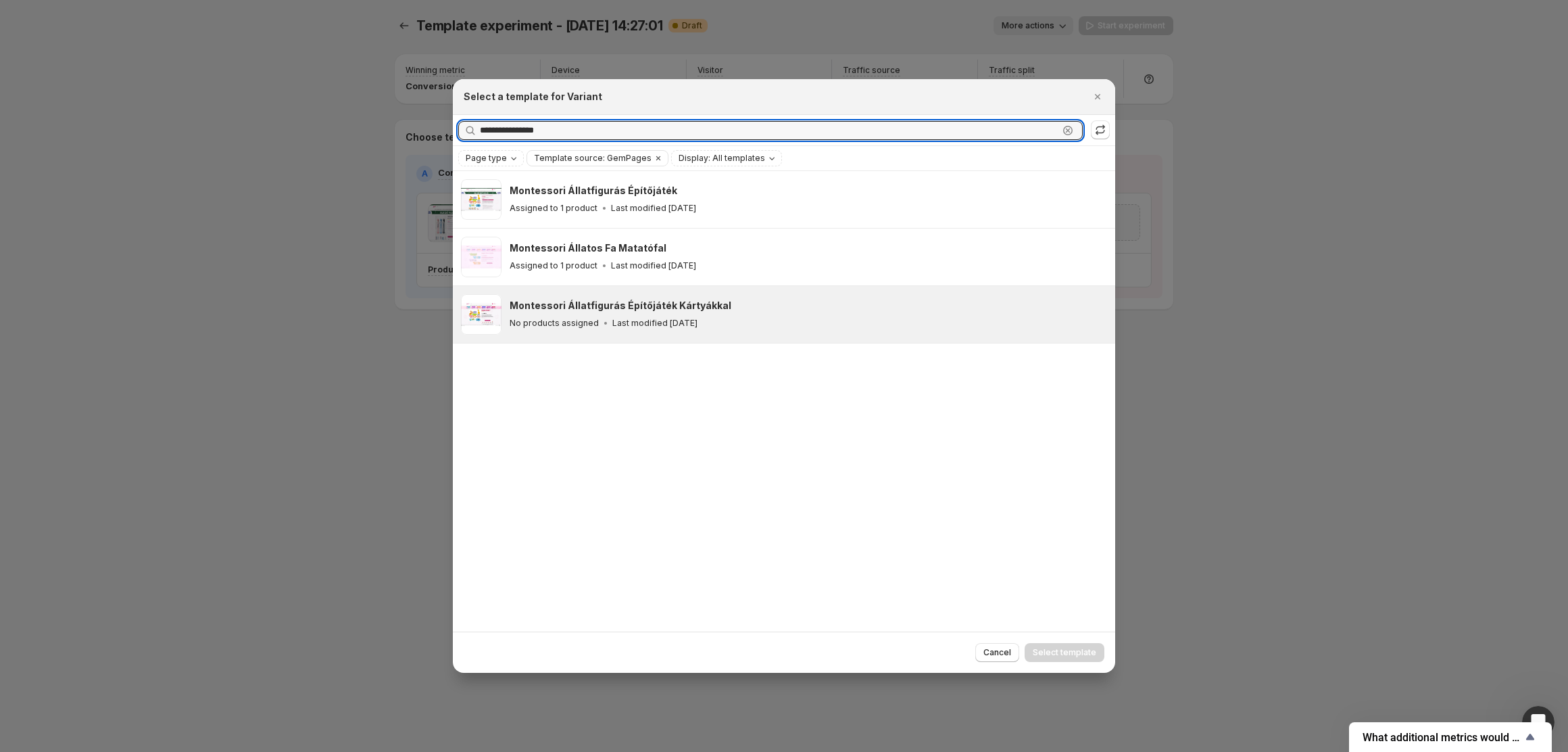
type input "**********"
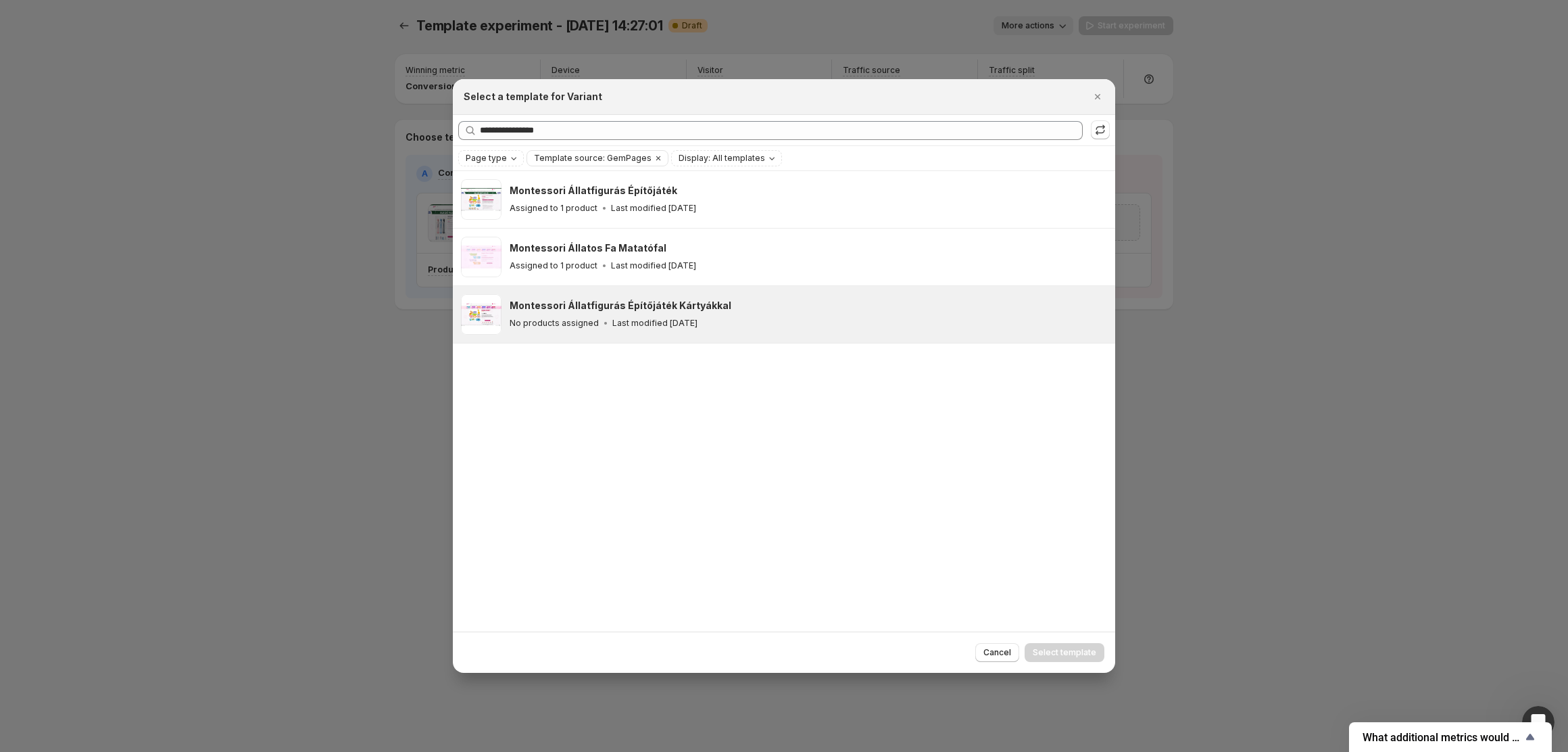
click at [774, 318] on div "No products assigned Last modified [DATE]" at bounding box center [807, 323] width 594 height 13
click at [1057, 650] on span "Select template" at bounding box center [1065, 653] width 64 height 11
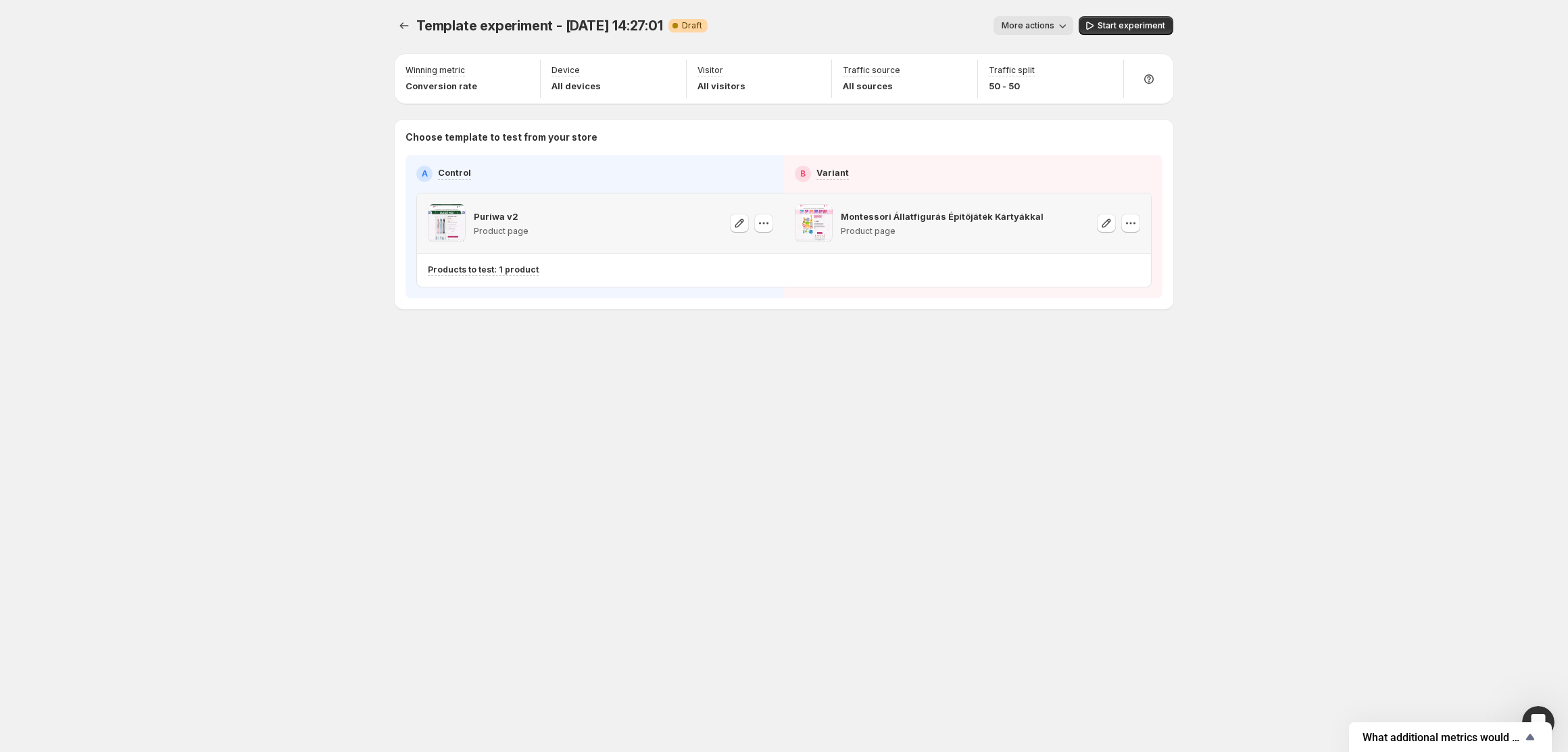
click at [596, 215] on div "Puriwa v2 Product page" at bounding box center [600, 223] width 345 height 38
click at [747, 228] on button "button" at bounding box center [740, 223] width 19 height 19
click at [767, 220] on icon "button" at bounding box center [764, 223] width 13 height 13
click at [760, 247] on span "Change template" at bounding box center [766, 252] width 73 height 11
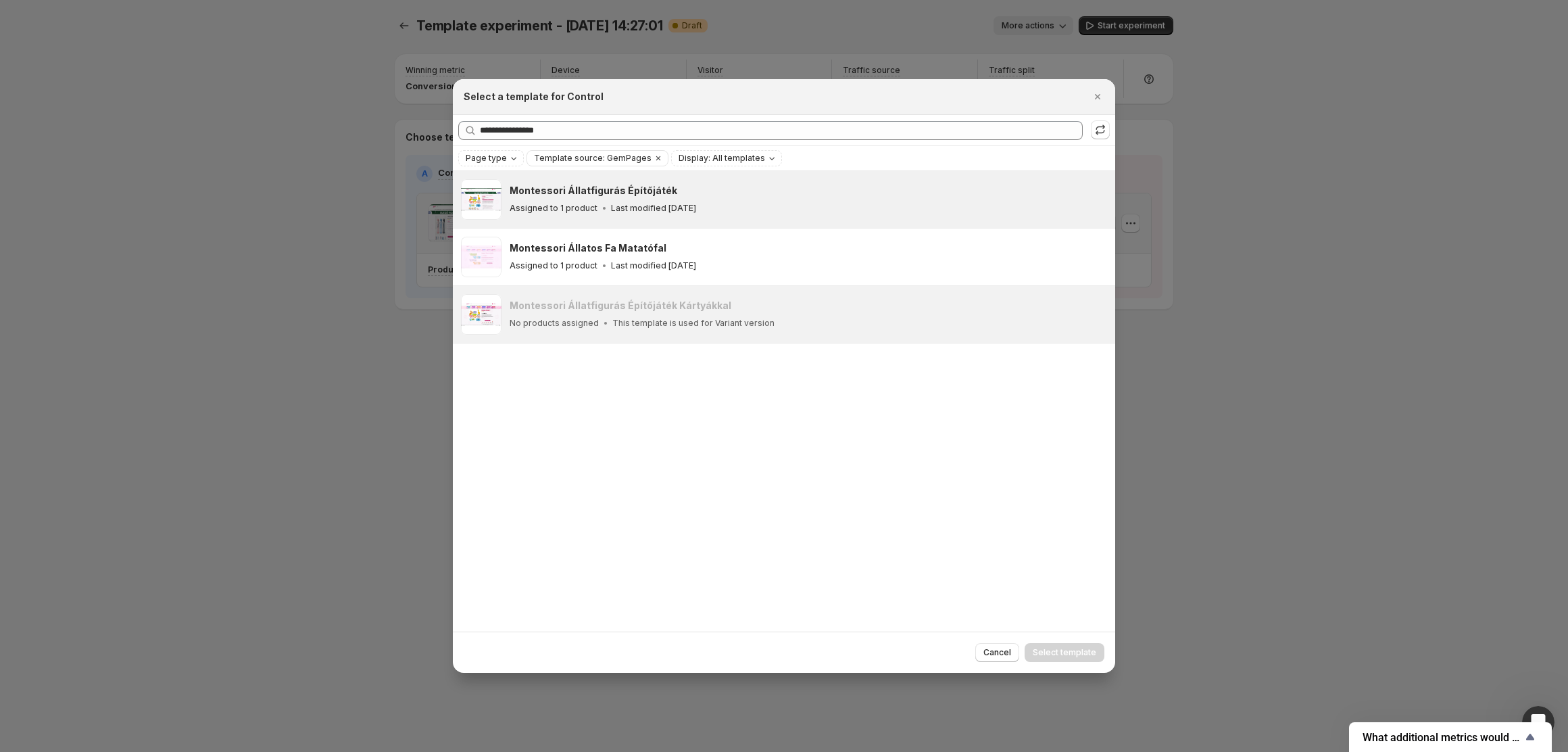
click at [684, 193] on div "Montessori Állatfigurás Építőjáték" at bounding box center [807, 191] width 594 height 13
click at [1055, 648] on span "Select template" at bounding box center [1065, 653] width 64 height 11
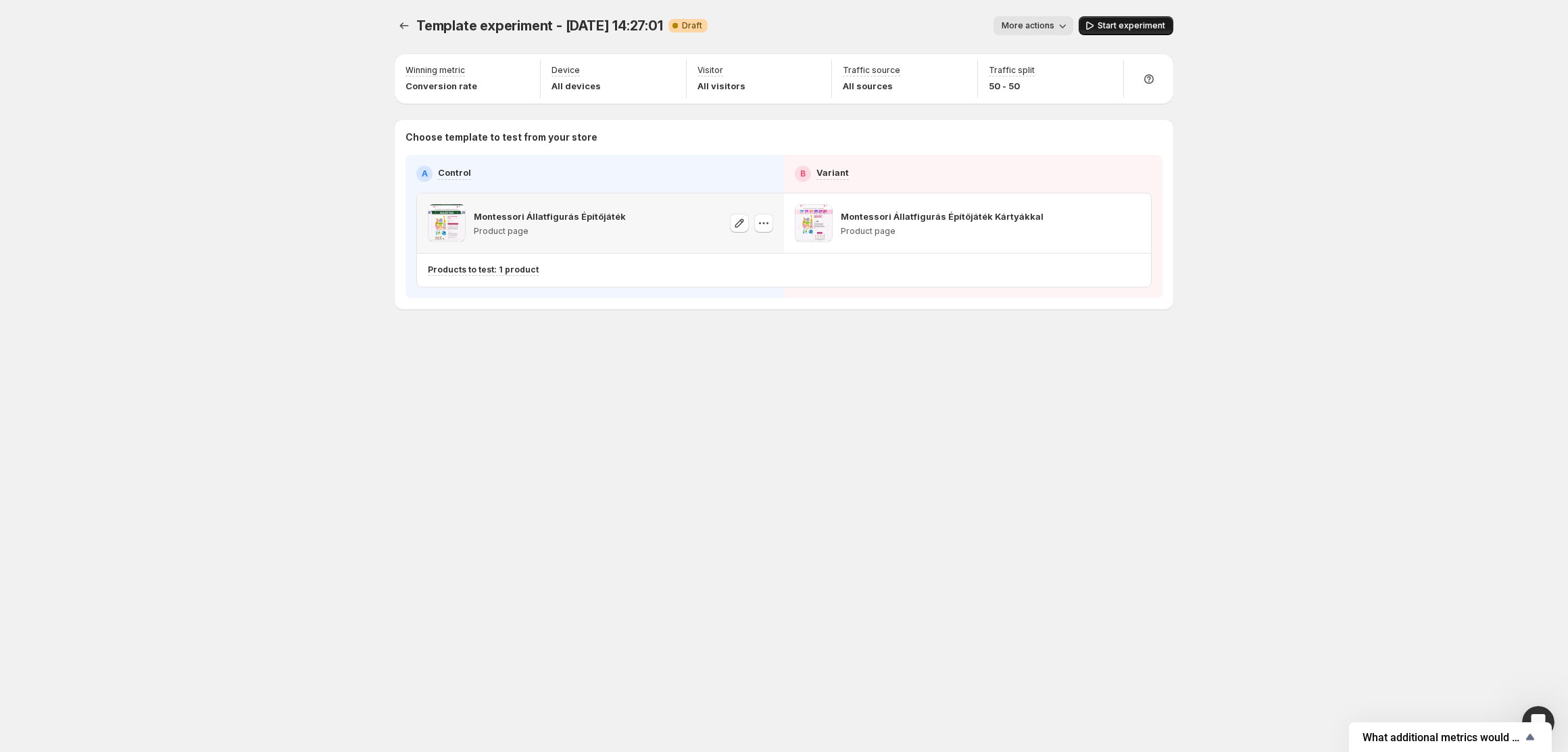
click at [1126, 22] on span "Start experiment" at bounding box center [1131, 25] width 68 height 11
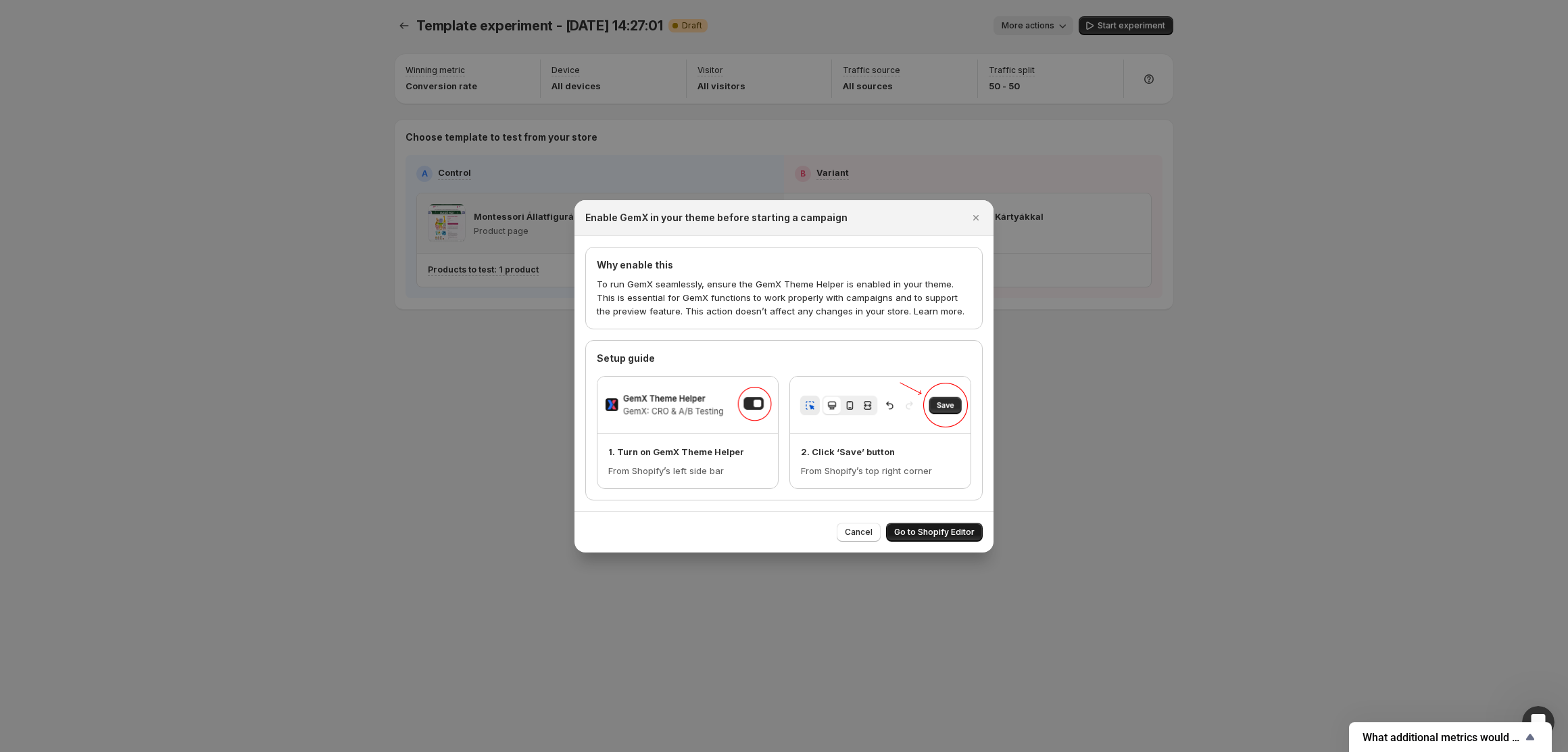
click at [922, 531] on span "Go to Shopify Editor" at bounding box center [934, 532] width 80 height 11
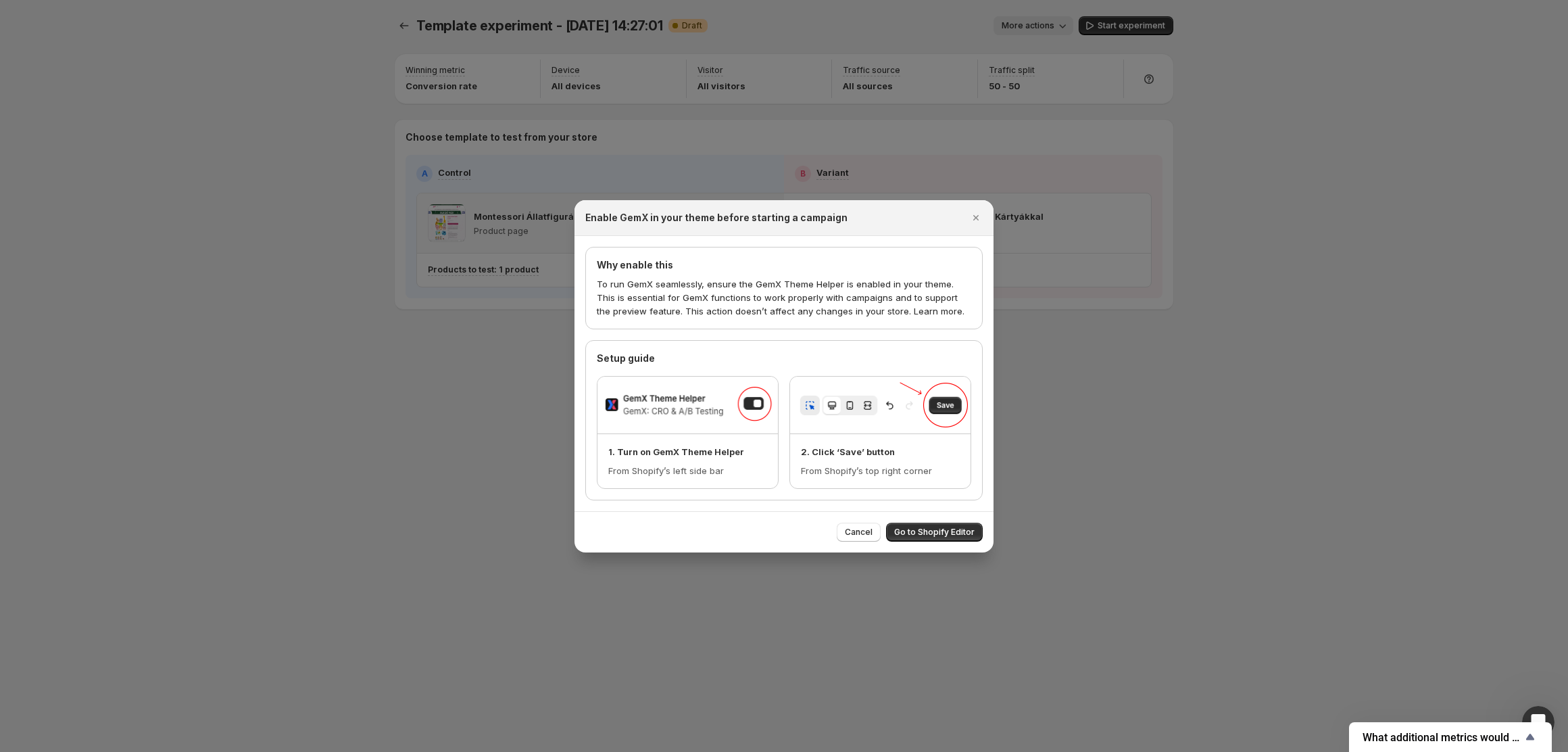
click at [930, 529] on span "Go to Shopify Editor" at bounding box center [934, 532] width 80 height 11
click at [962, 214] on div "Enable GemX in your theme before starting a campaign" at bounding box center [784, 218] width 398 height 13
click at [974, 215] on icon "Close" at bounding box center [976, 218] width 13 height 13
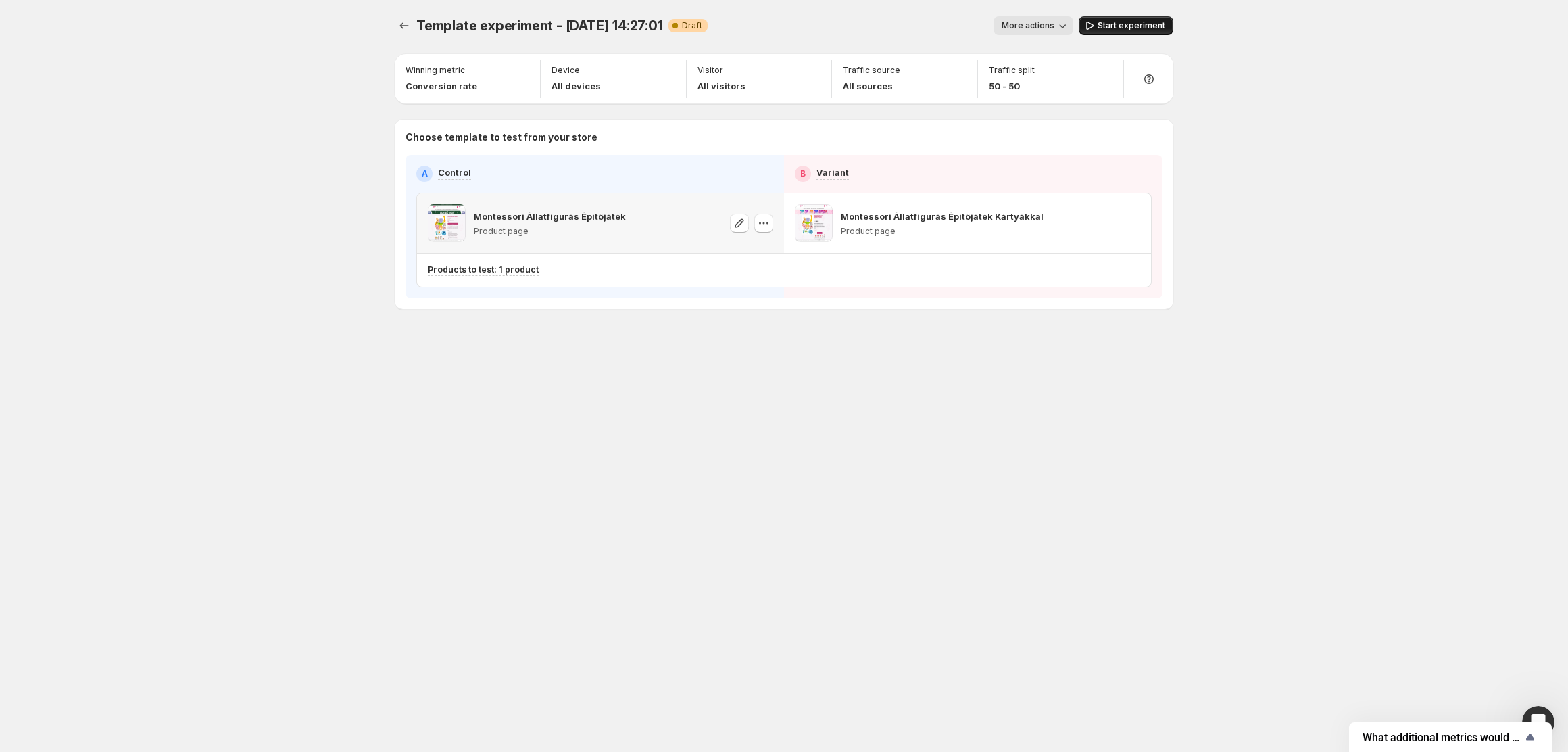
click at [1115, 27] on span "Start experiment" at bounding box center [1131, 25] width 68 height 11
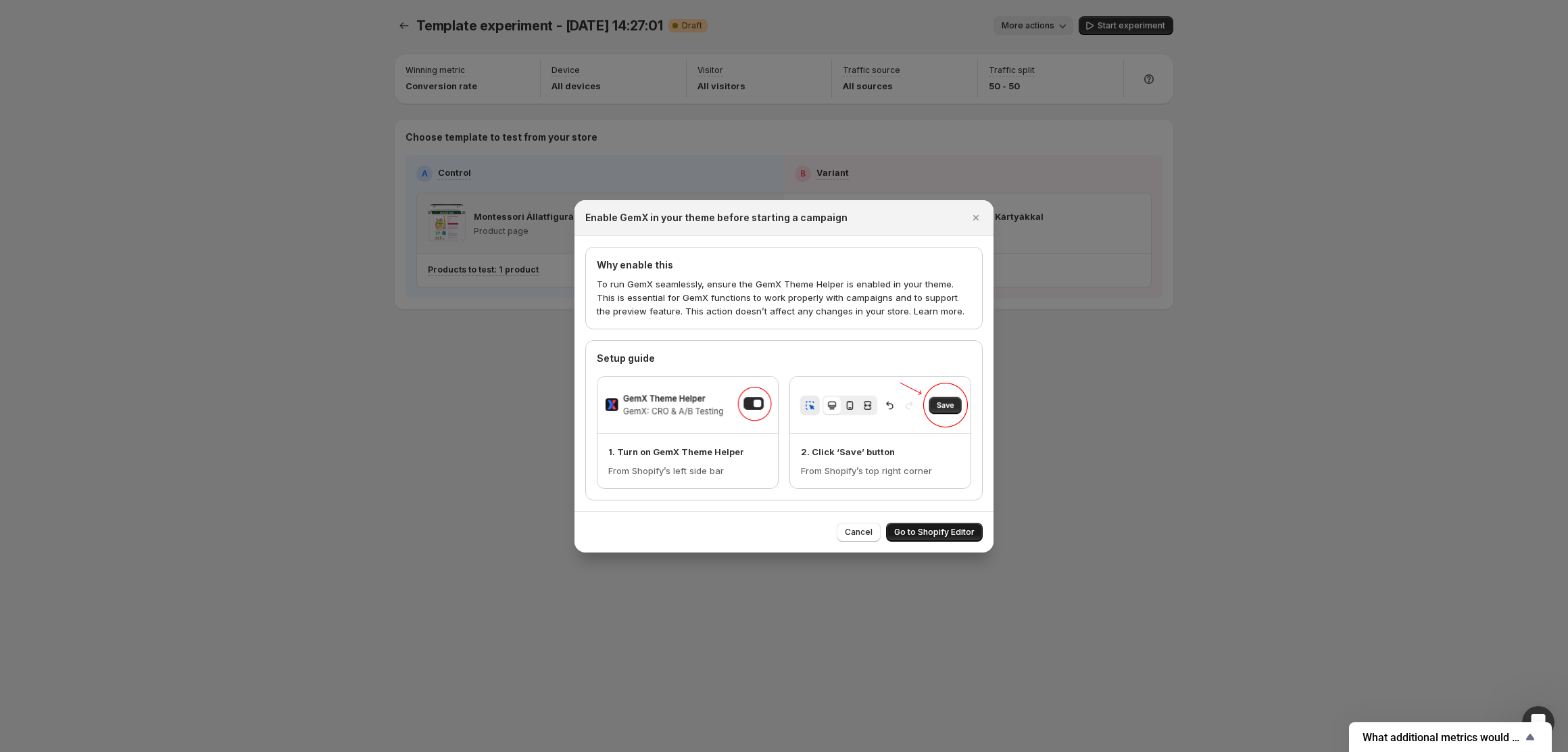
click at [967, 532] on span "Go to Shopify Editor" at bounding box center [934, 532] width 80 height 11
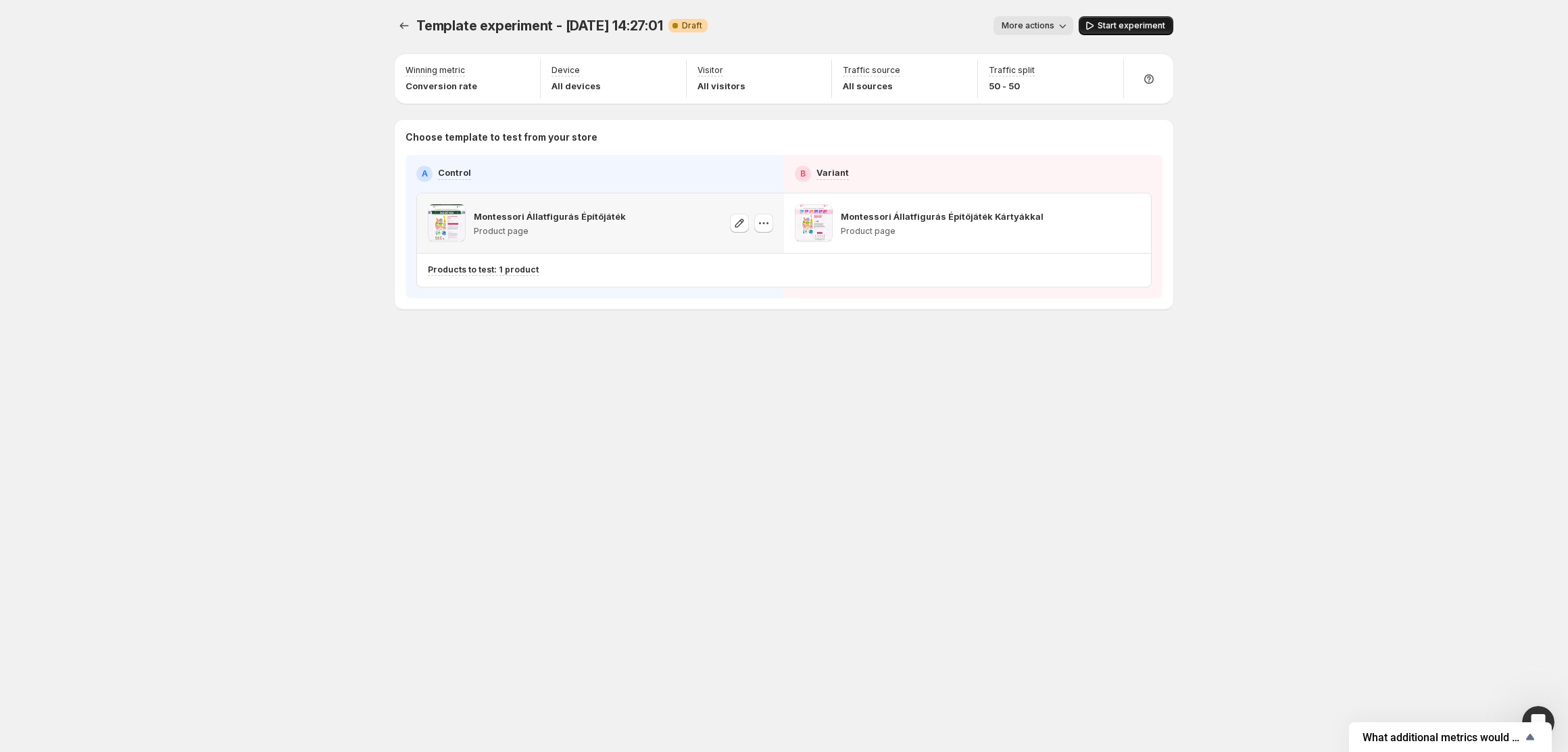
click at [1111, 23] on span "Start experiment" at bounding box center [1131, 25] width 68 height 11
